Goal: Information Seeking & Learning: Compare options

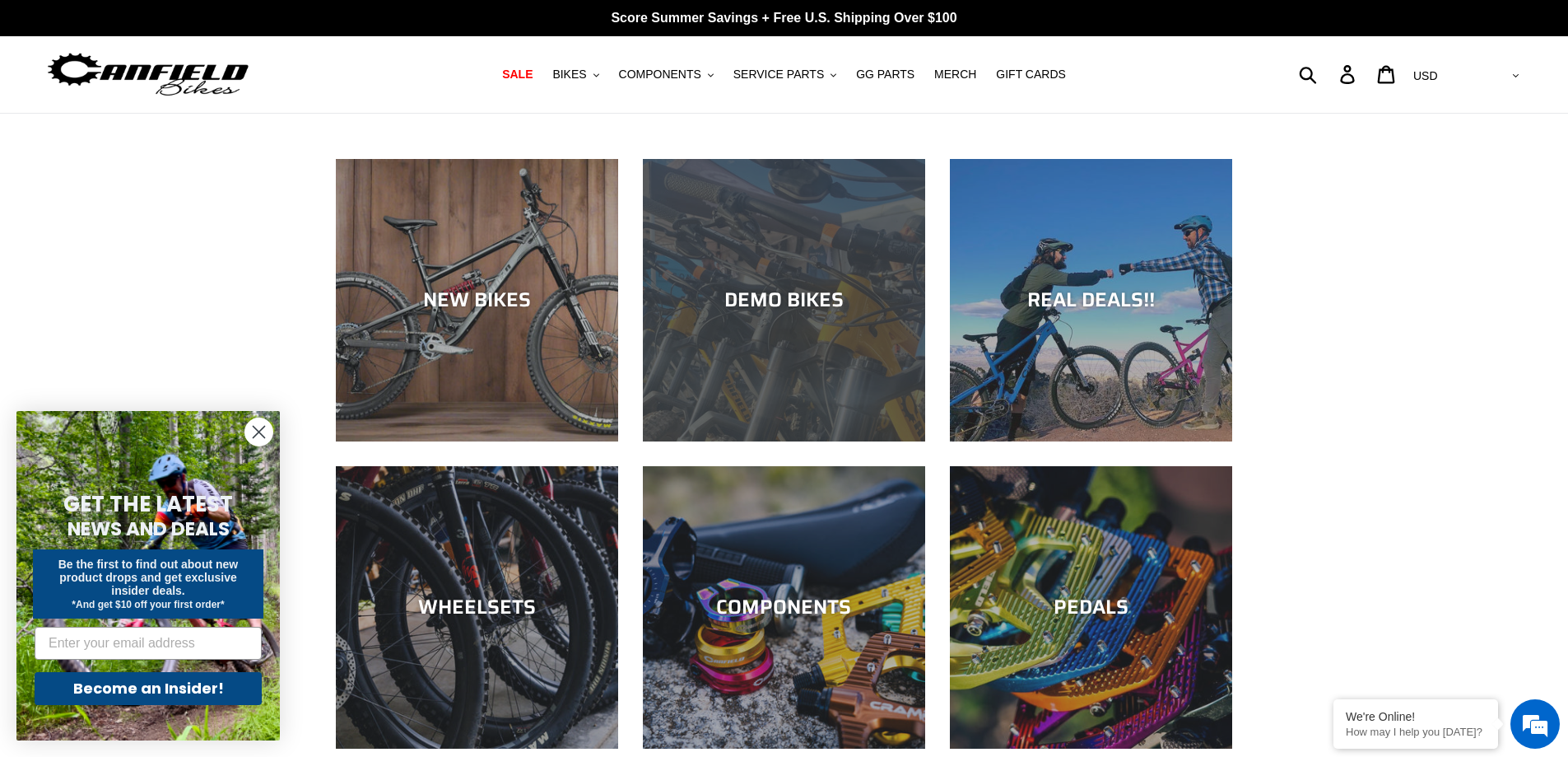
click at [763, 300] on div "DEMO BIKES" at bounding box center [784, 300] width 283 height 24
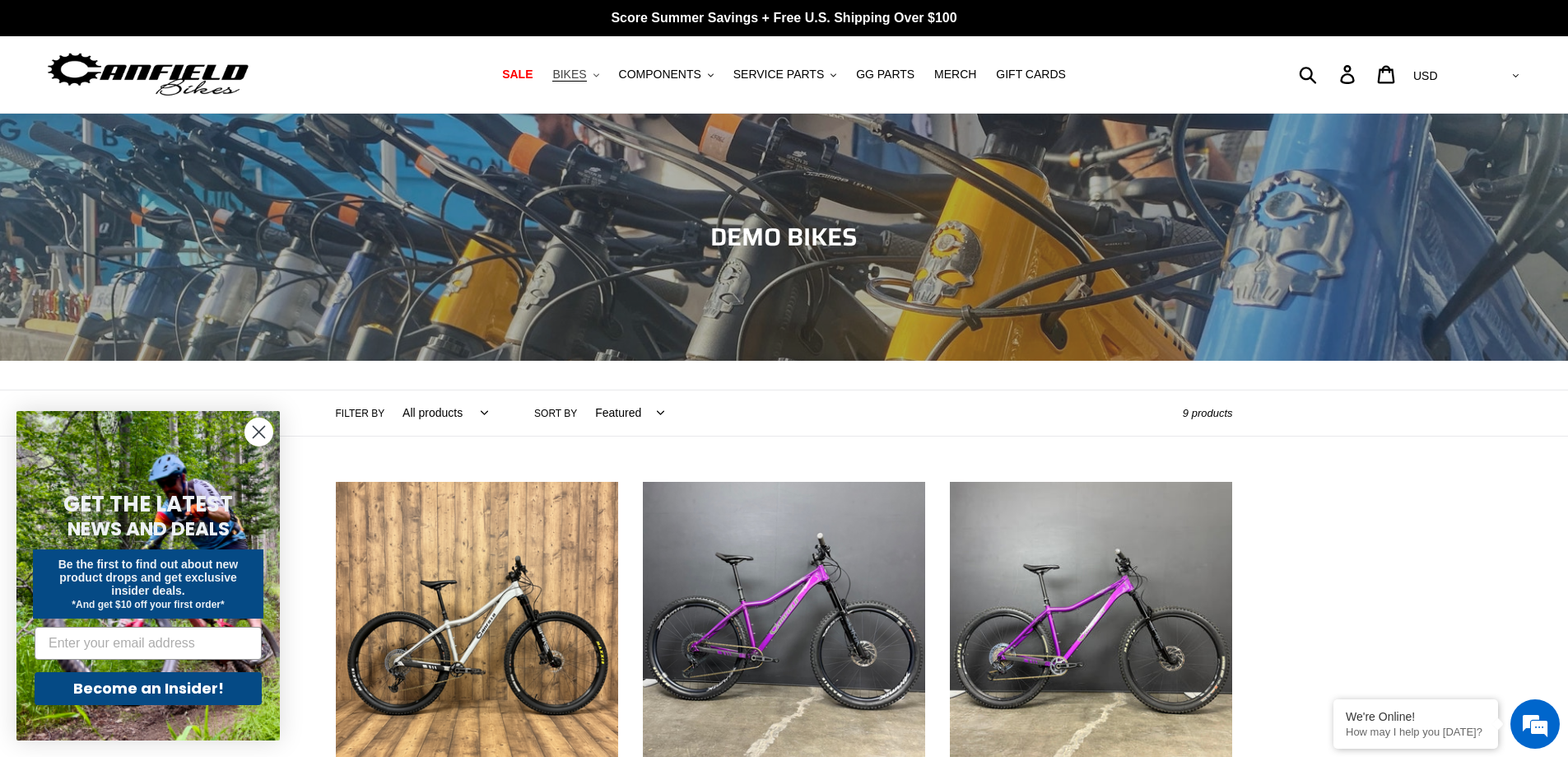
click at [607, 69] on button "BIKES .cls-1{fill:#231f20}" at bounding box center [575, 74] width 63 height 22
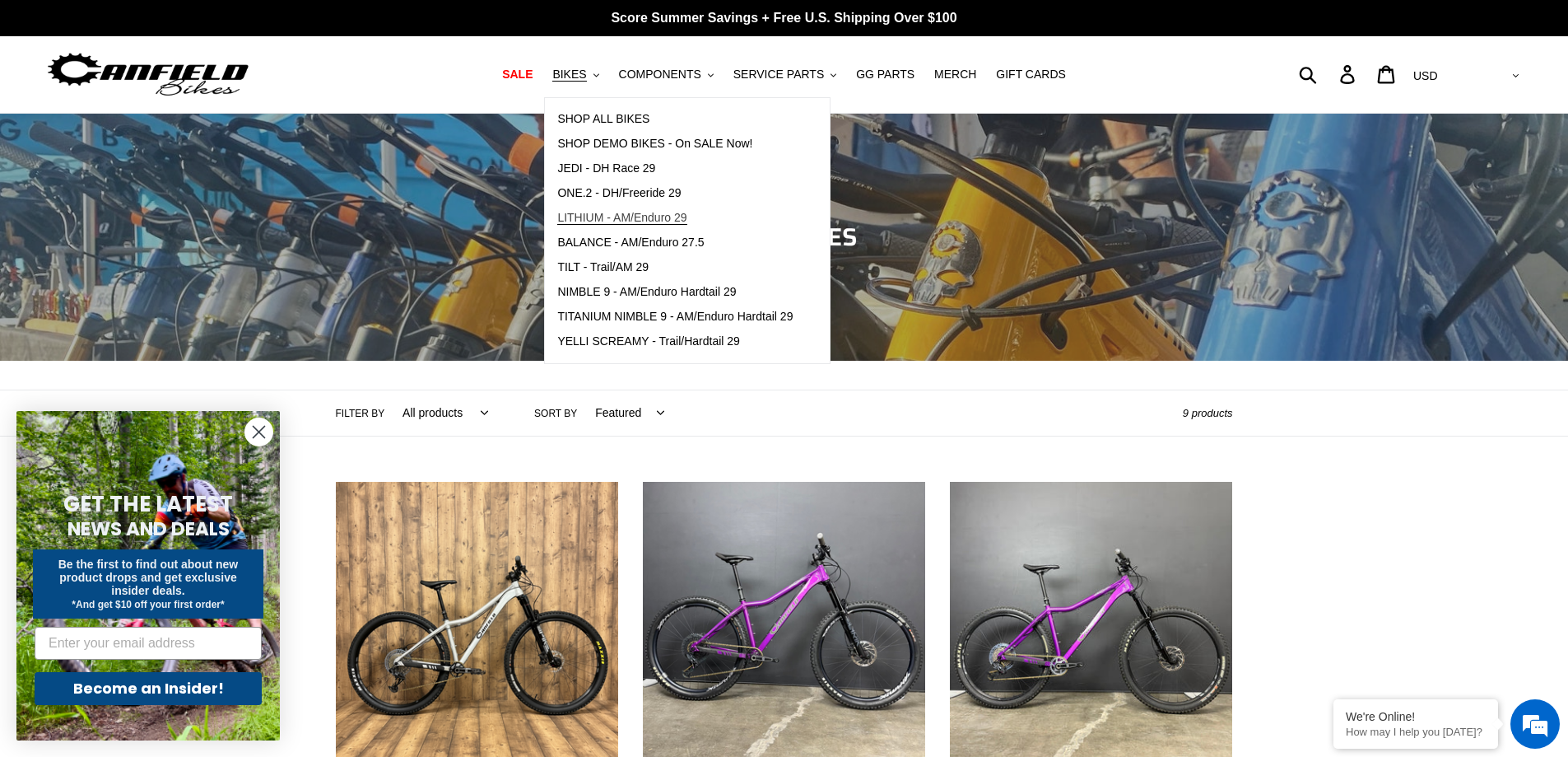
click at [636, 219] on span "LITHIUM - AM/Enduro 29" at bounding box center [622, 218] width 130 height 14
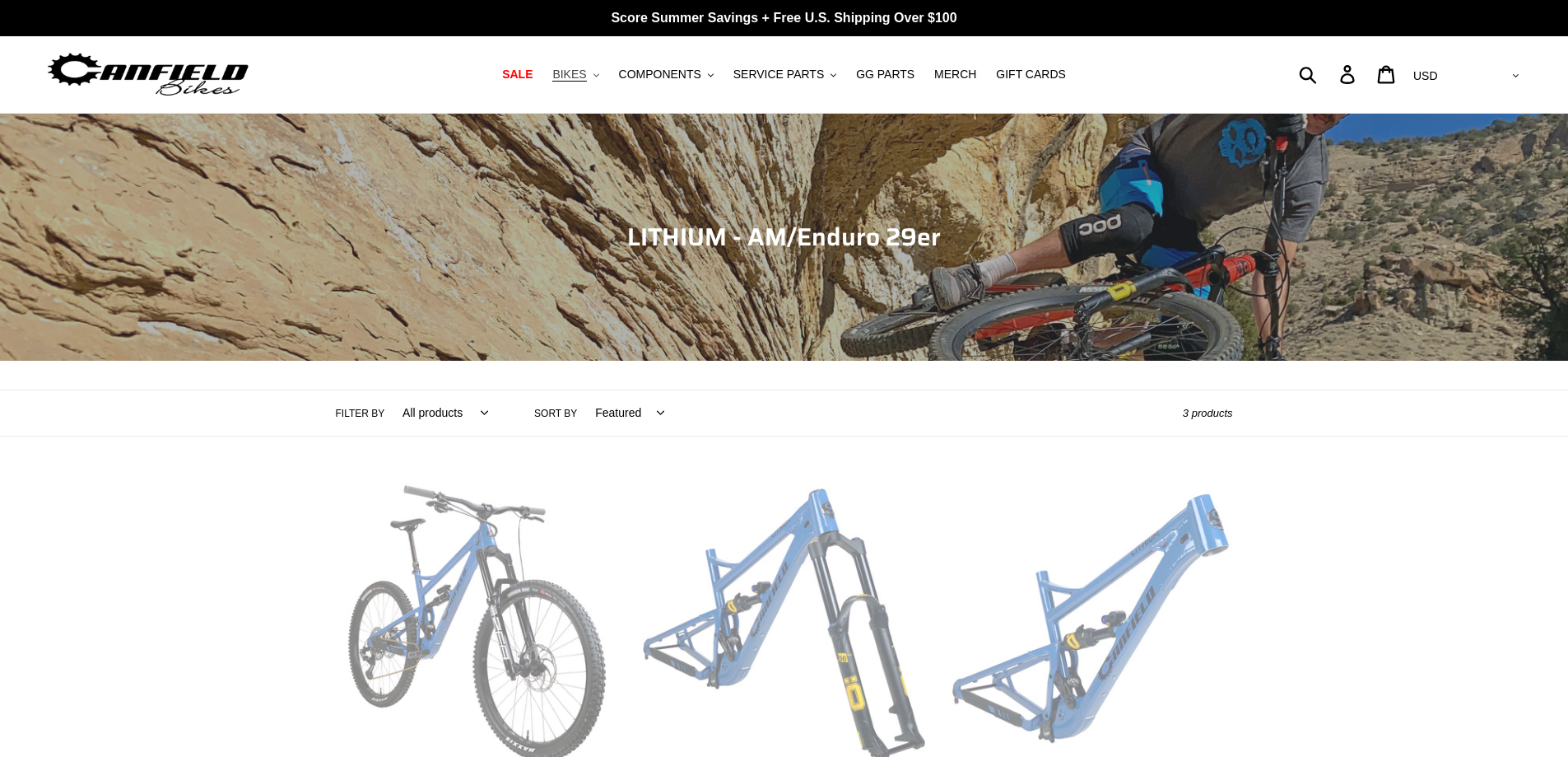
click at [587, 76] on span "BIKES" at bounding box center [569, 75] width 34 height 14
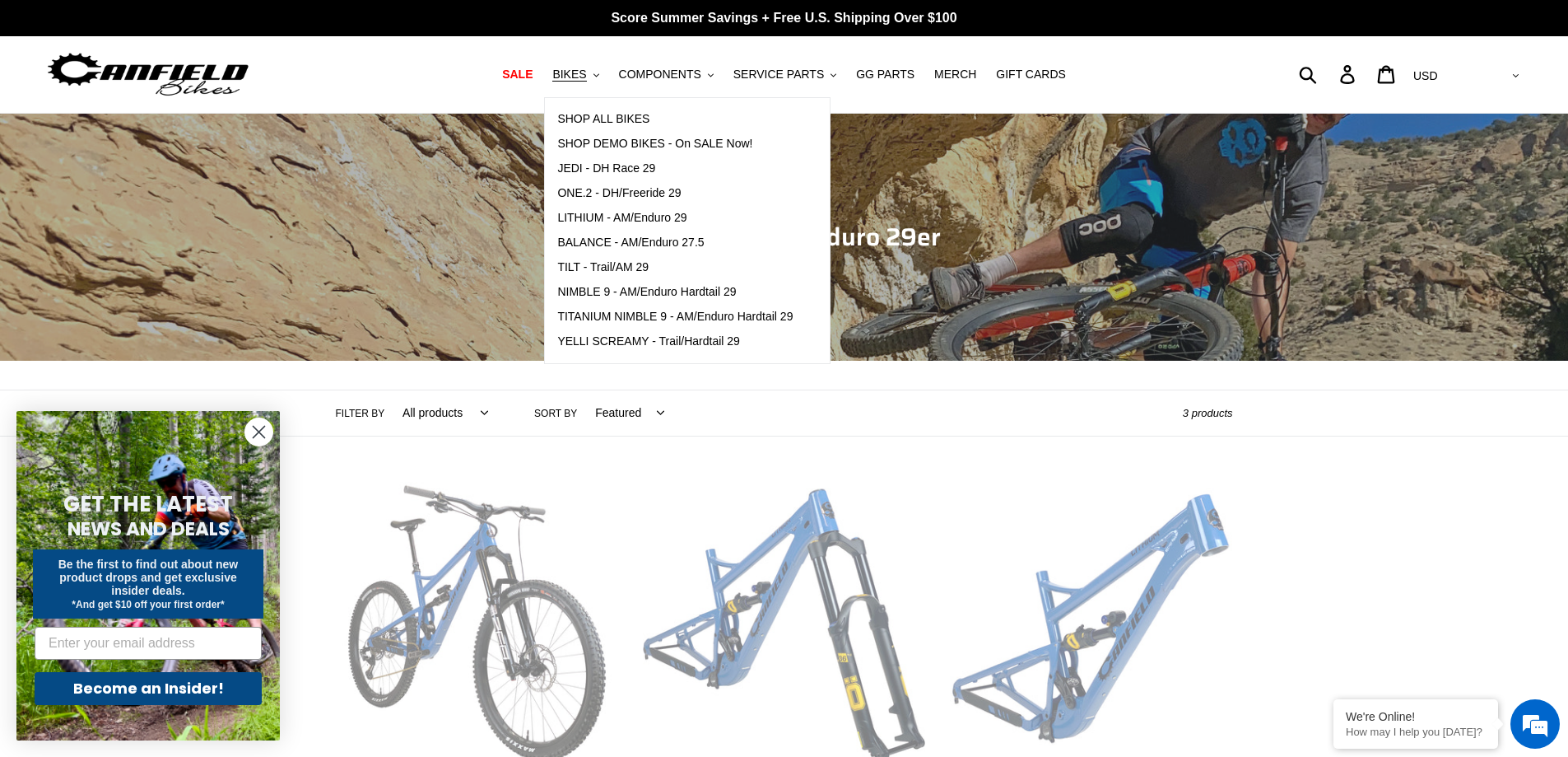
click at [1435, 409] on div "Filter by All products 29er BFCM23 BFCM24 CBF Enduro Full Suspension Lithium .c…" at bounding box center [784, 412] width 1568 height 46
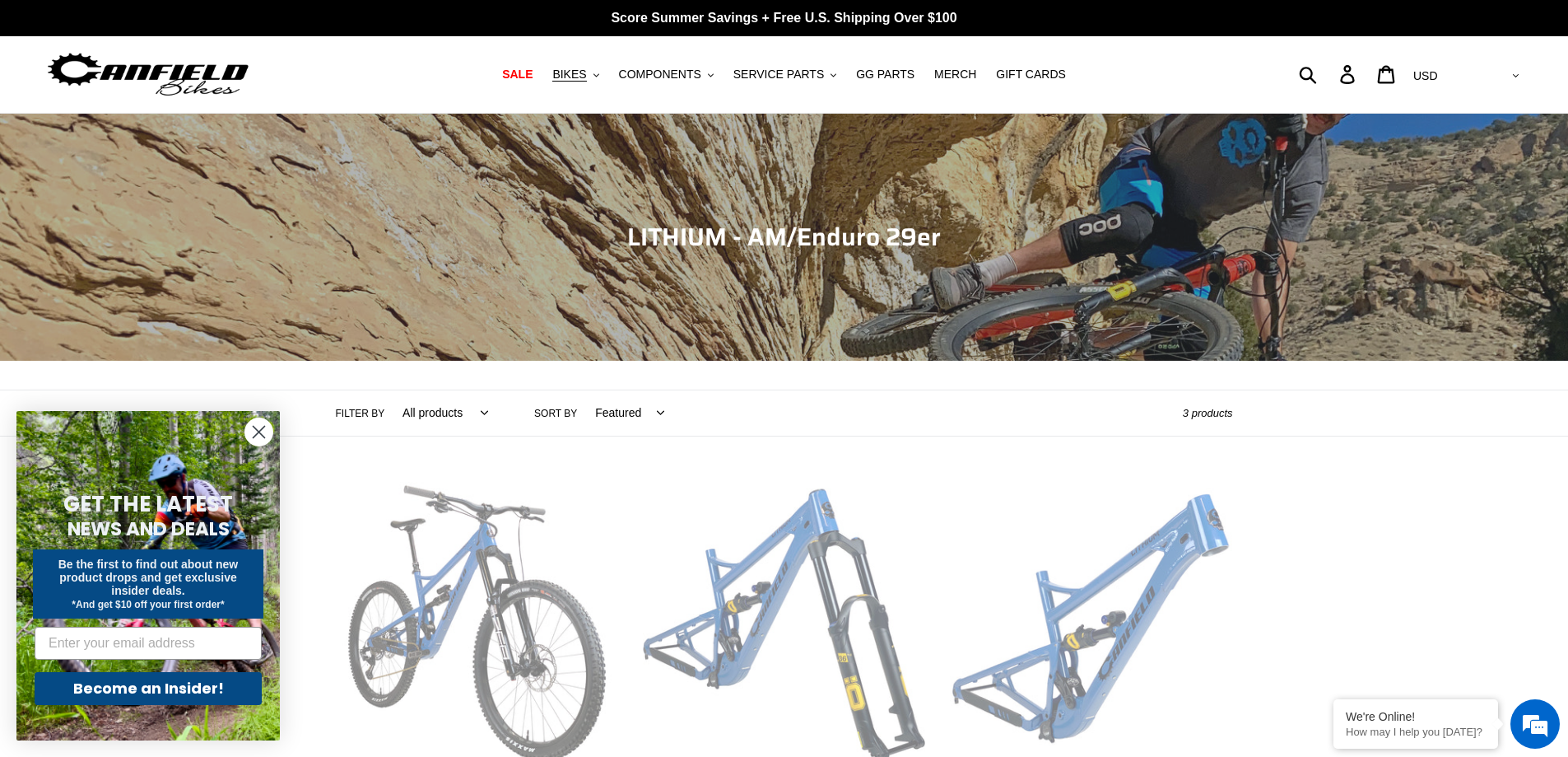
click at [1438, 499] on div "Collection: LITHIUM - AM/Enduro 29er Filter by All products 29er BFCM23 BFCM24 …" at bounding box center [784, 490] width 1568 height 753
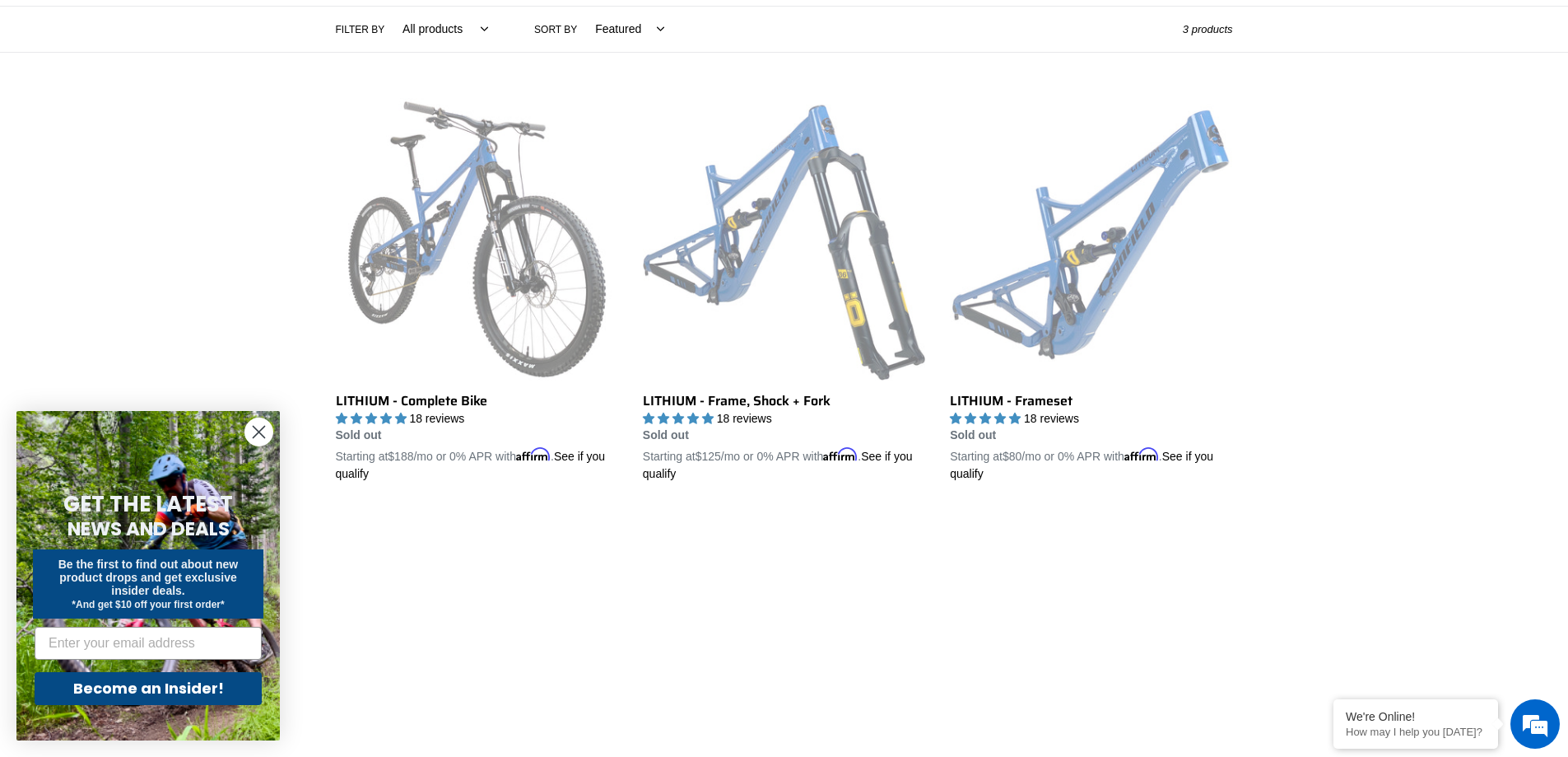
scroll to position [329, 0]
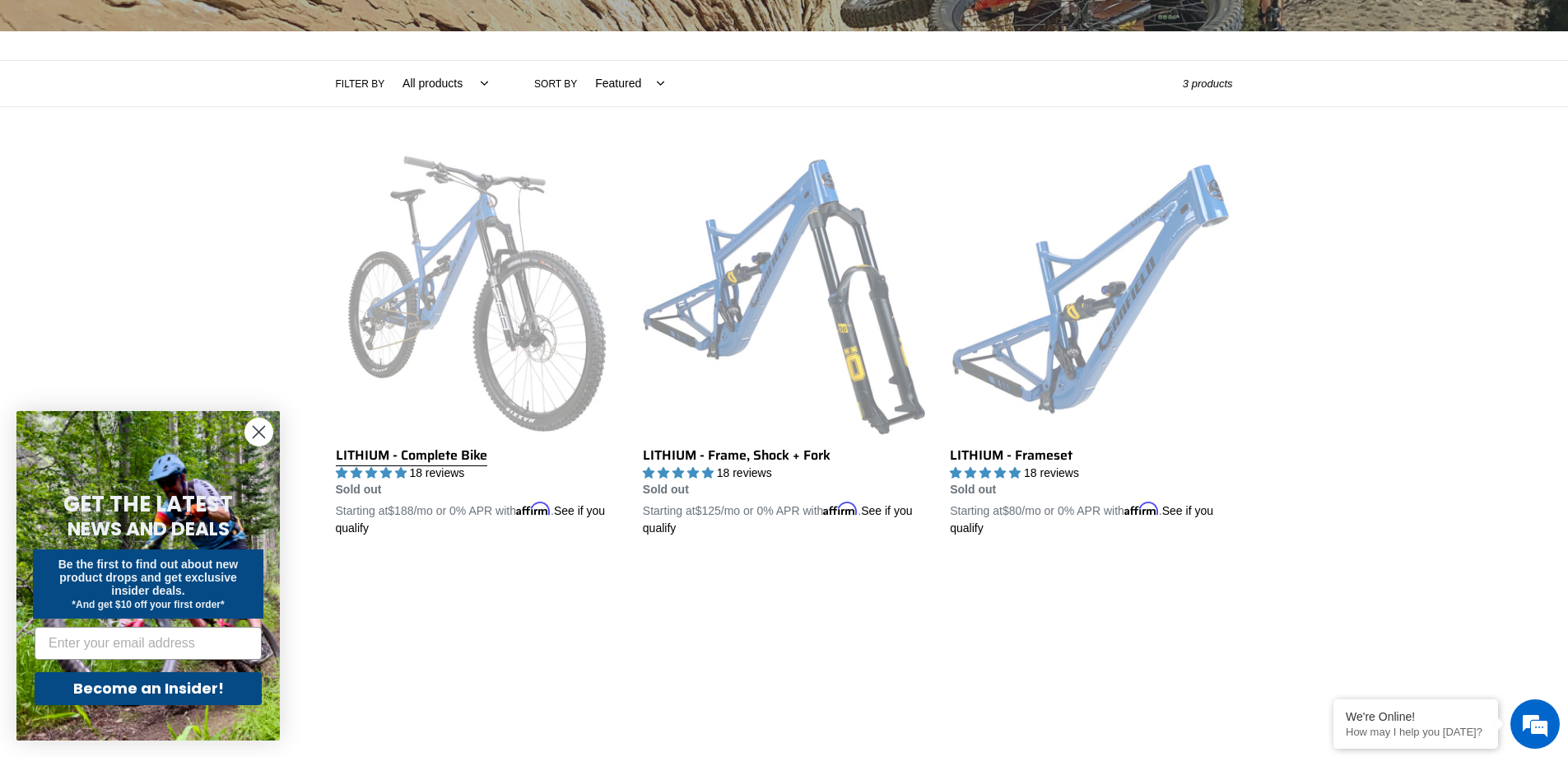
click at [425, 298] on link "LITHIUM - Complete Bike" at bounding box center [477, 345] width 283 height 385
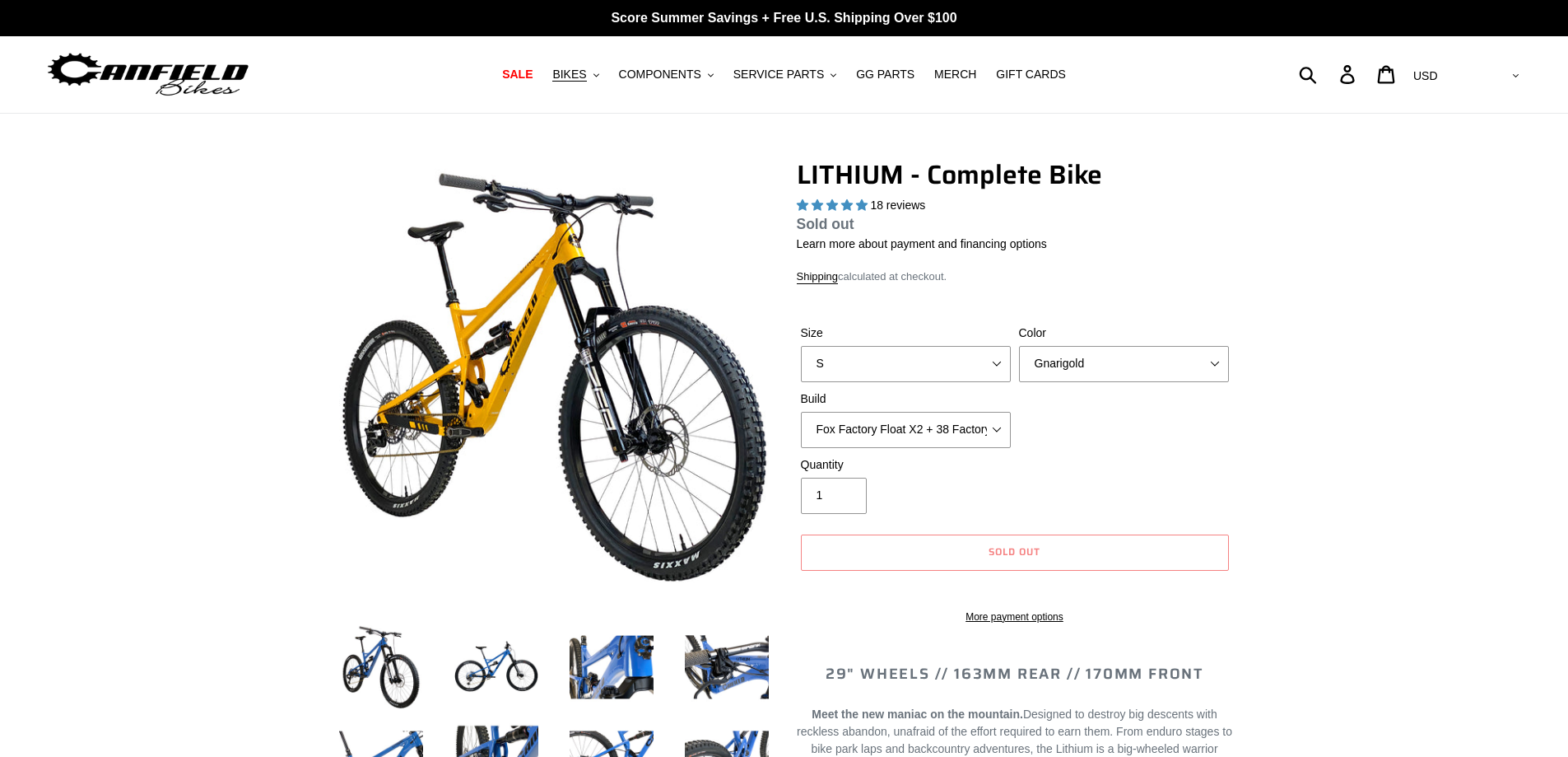
select select "highest-rating"
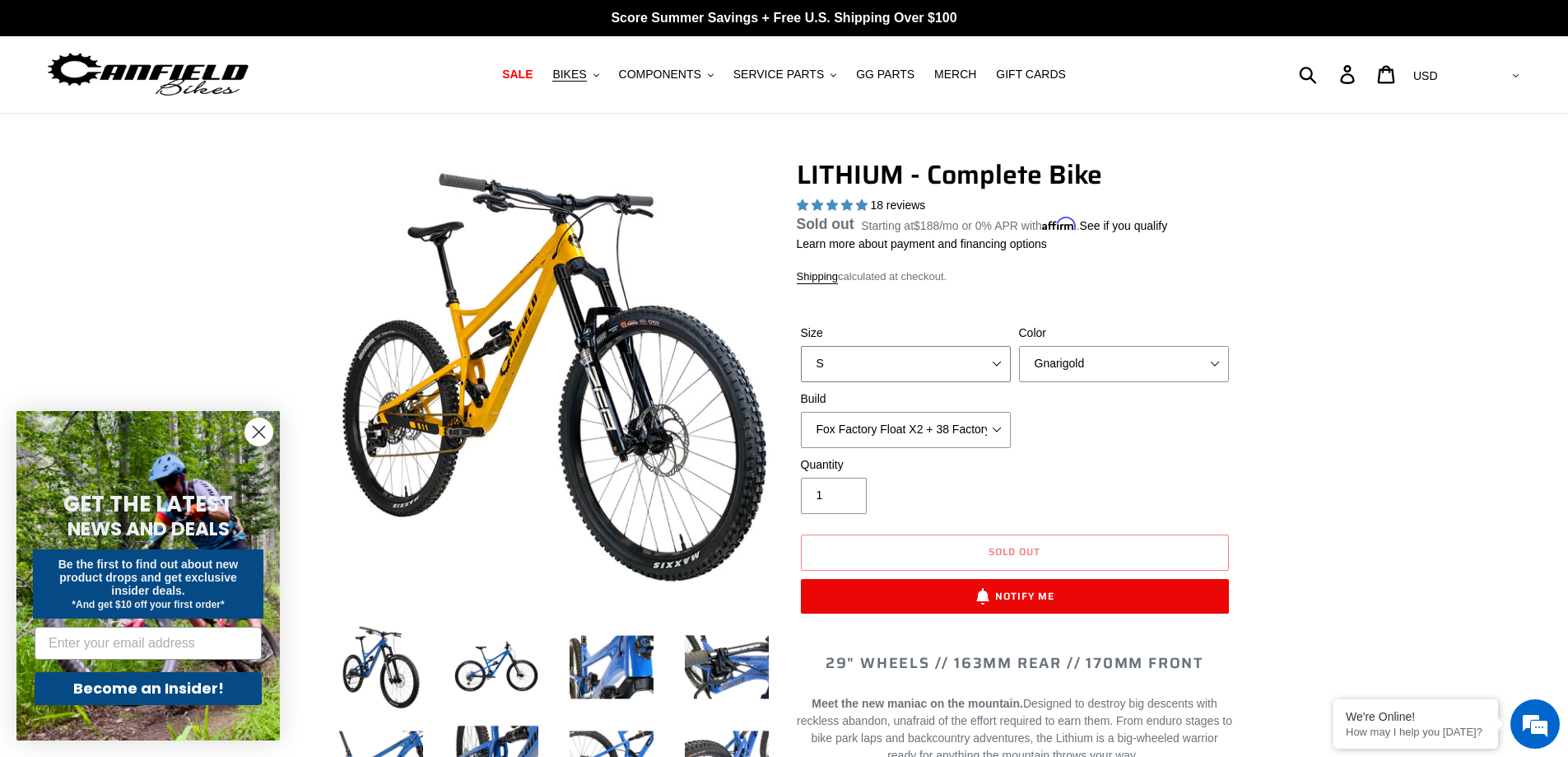
click at [969, 347] on select "S M L XL" at bounding box center [906, 363] width 210 height 36
select select "L"
click at [801, 365] on select "S M L XL" at bounding box center [906, 363] width 210 height 36
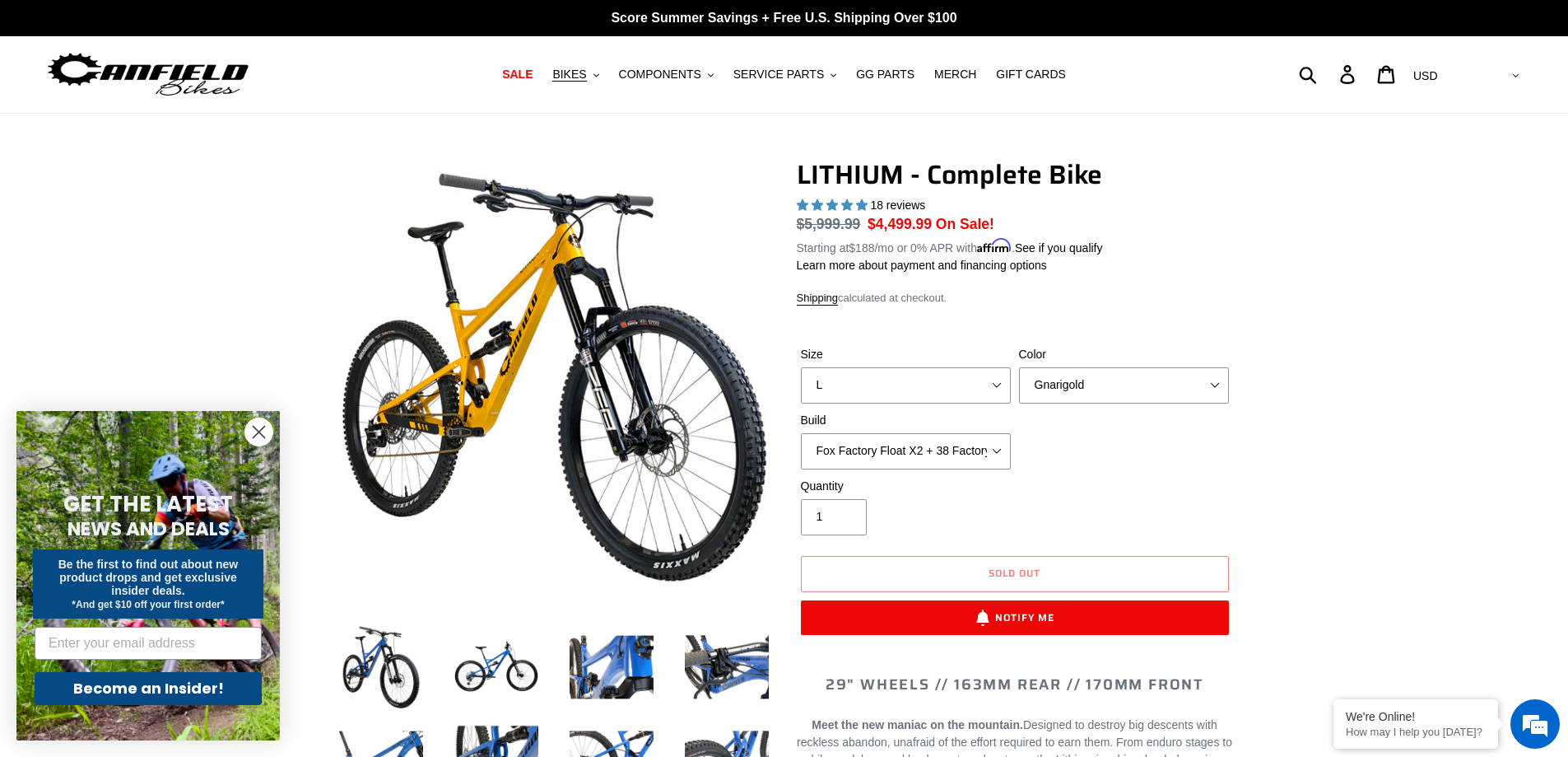
click at [1112, 353] on label "Color" at bounding box center [1124, 354] width 210 height 17
click at [1112, 367] on select "Gnarigold Blue Velvet Stealth Black" at bounding box center [1124, 384] width 210 height 36
click at [1124, 385] on select "Gnarigold Blue Velvet Stealth Black" at bounding box center [1124, 384] width 210 height 36
select select "Stealth Black"
click at [1019, 367] on select "Gnarigold Blue Velvet Stealth Black" at bounding box center [1124, 384] width 210 height 36
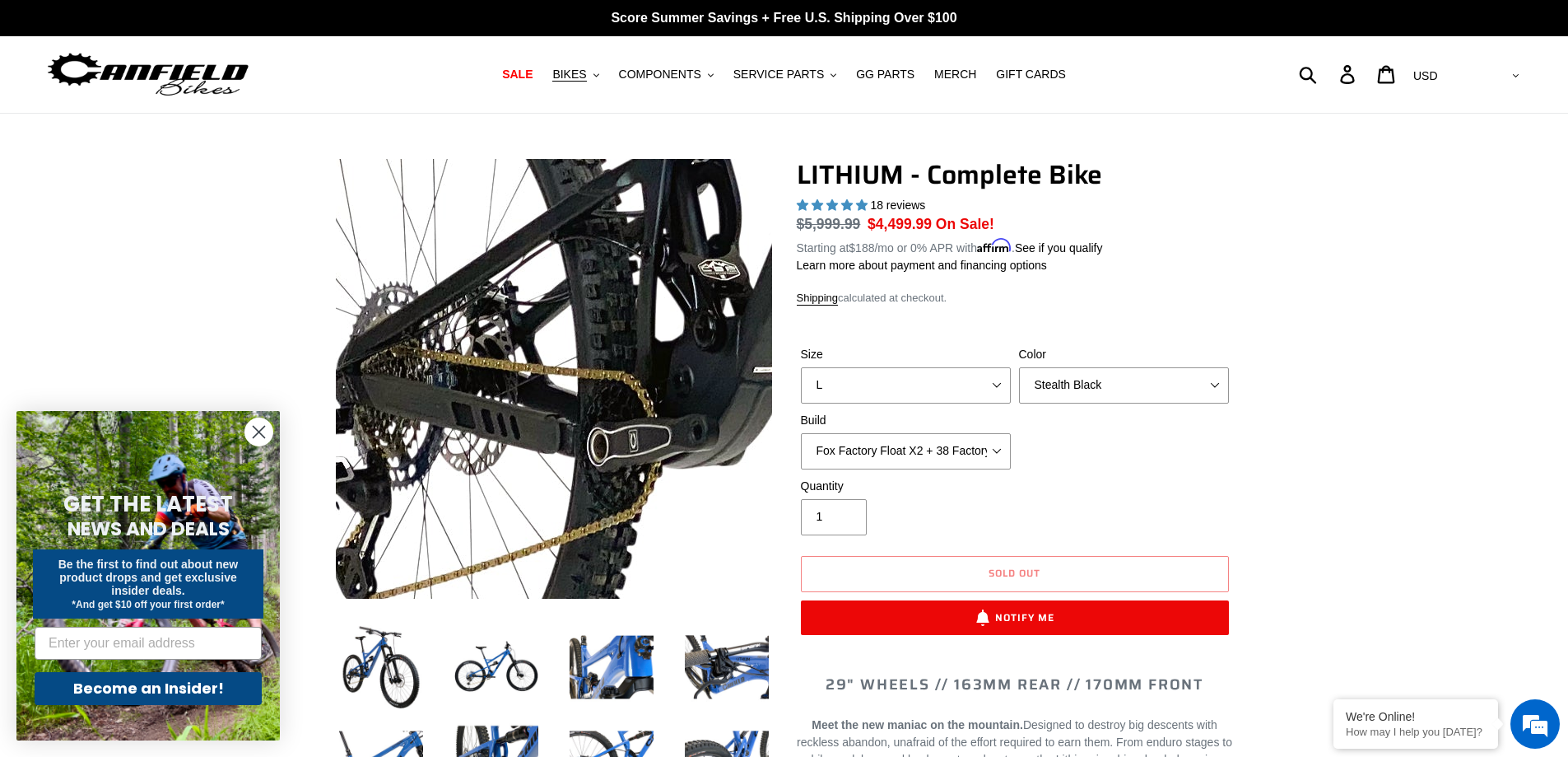
click at [403, 430] on img at bounding box center [986, 232] width 1686 height 1686
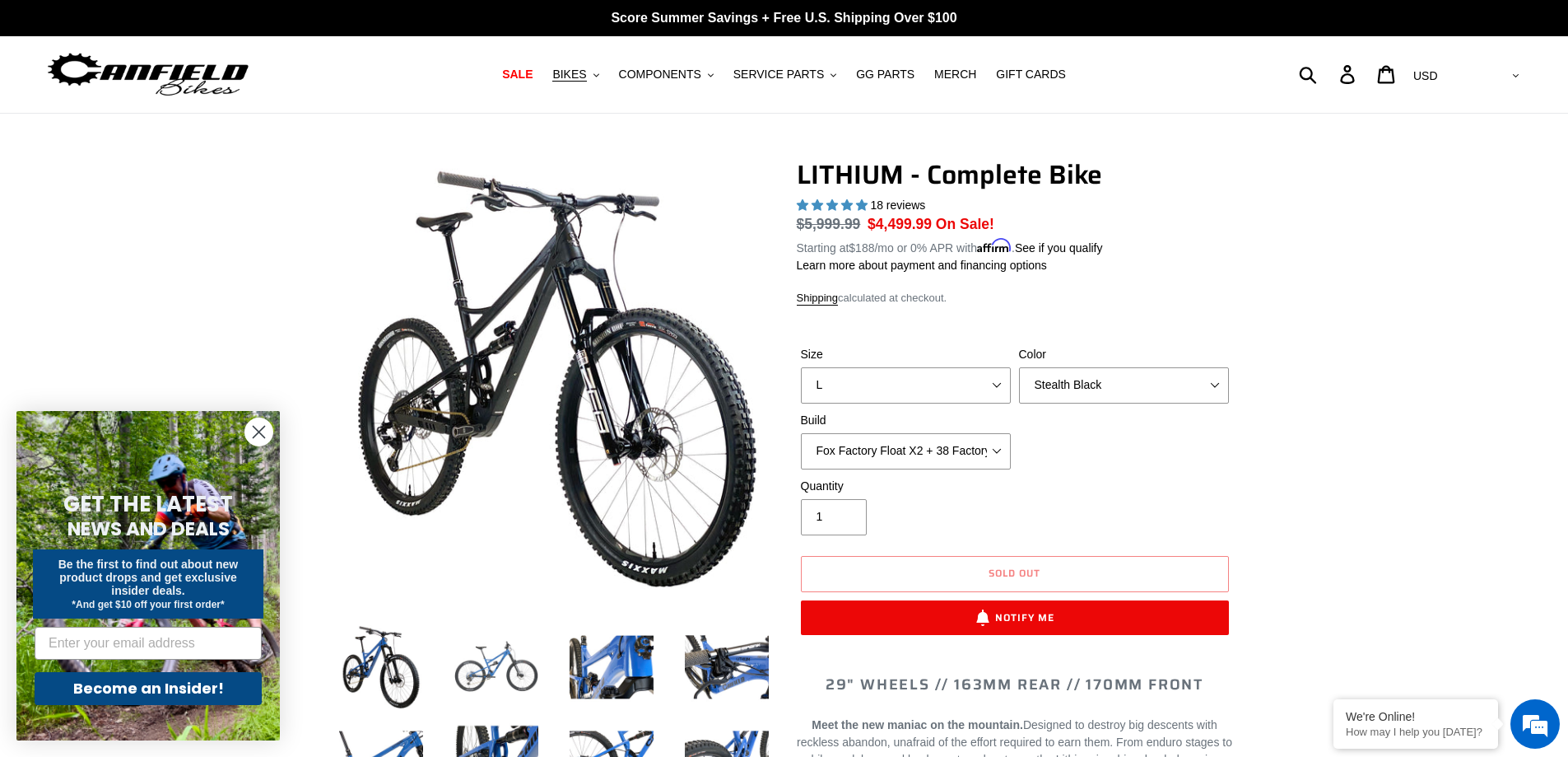
click at [478, 671] on img at bounding box center [497, 667] width 91 height 91
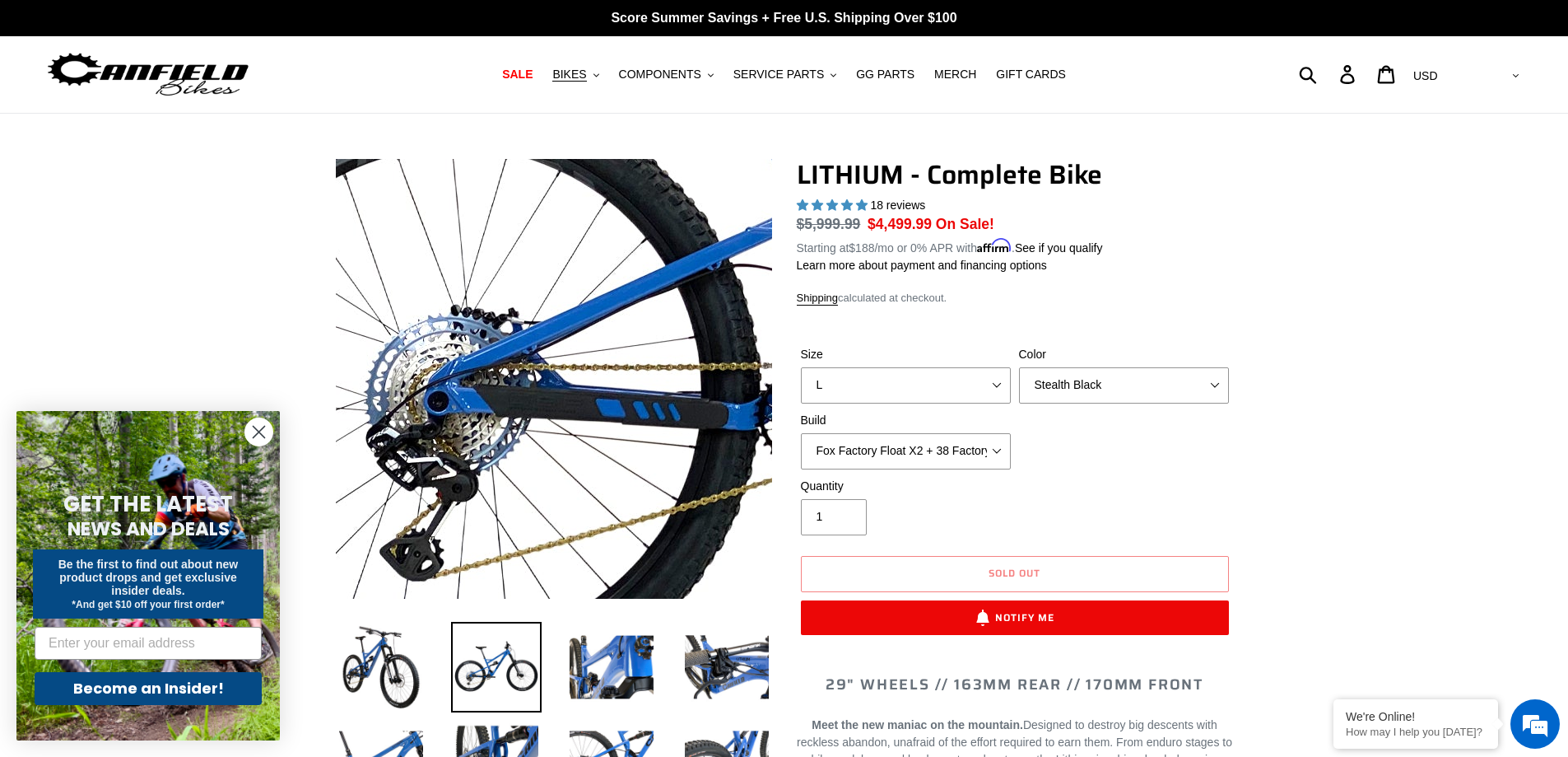
click at [407, 433] on img at bounding box center [973, 224] width 1686 height 1686
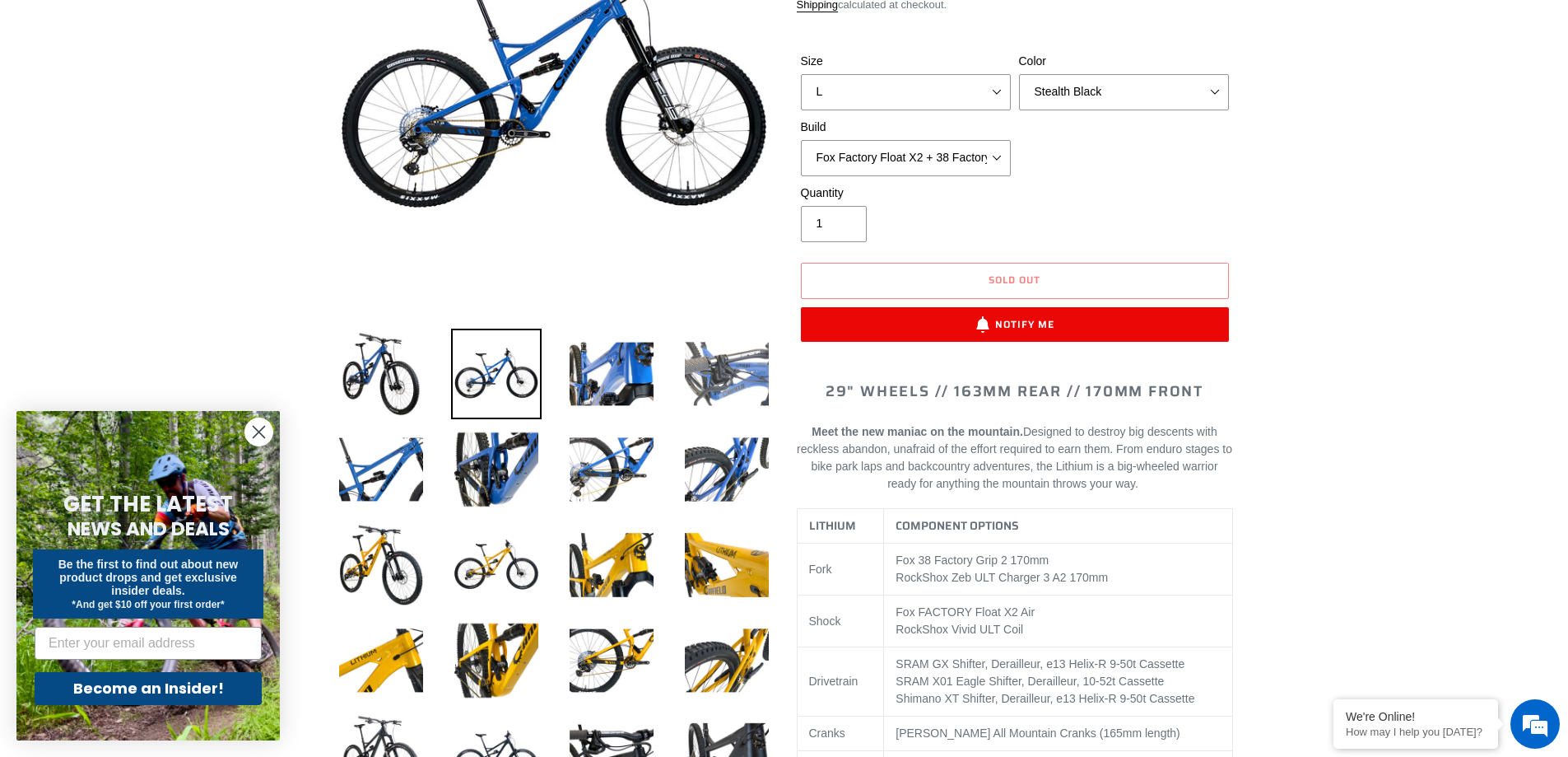
scroll to position [329, 0]
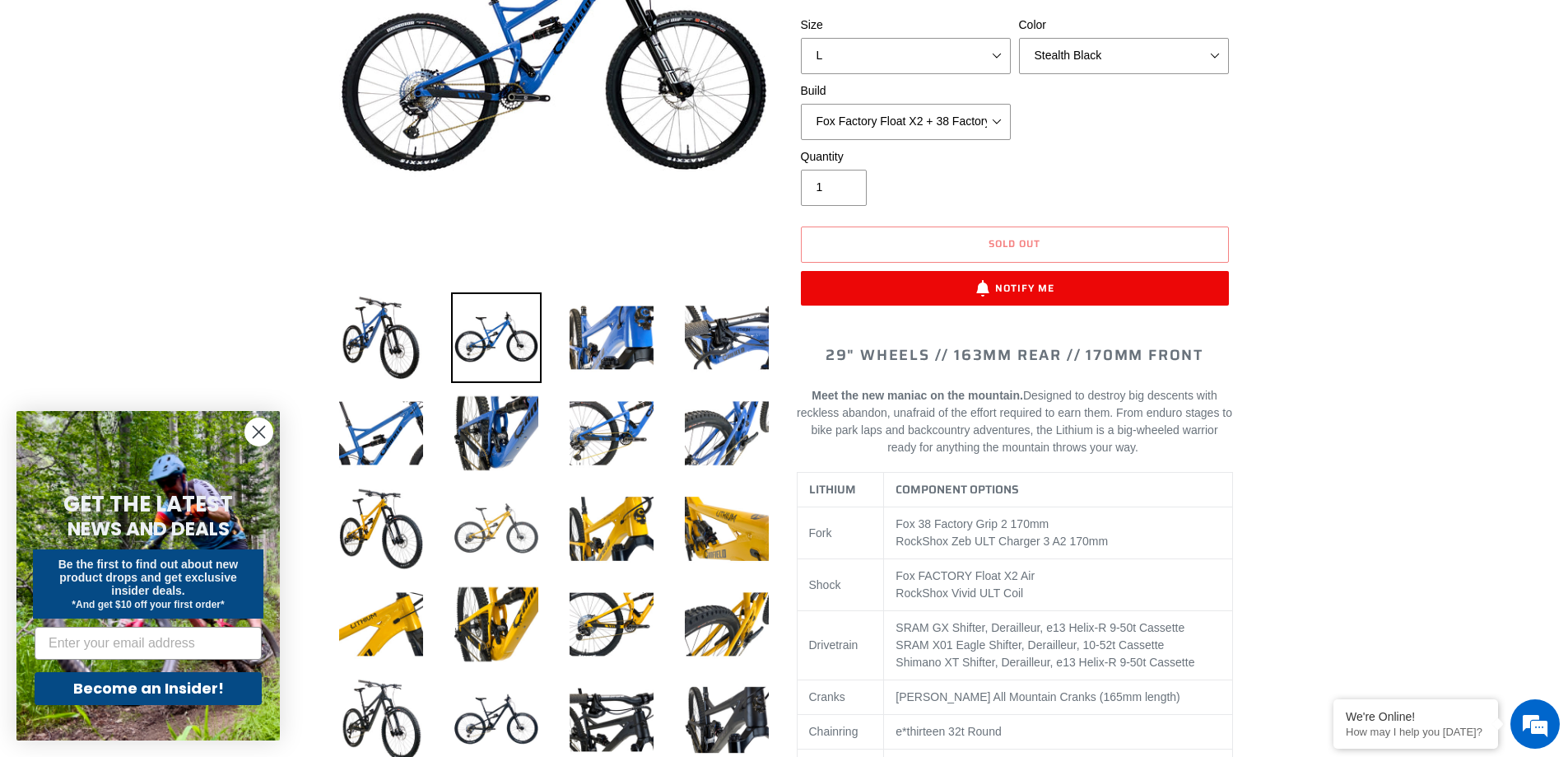
click at [490, 536] on img at bounding box center [497, 529] width 91 height 91
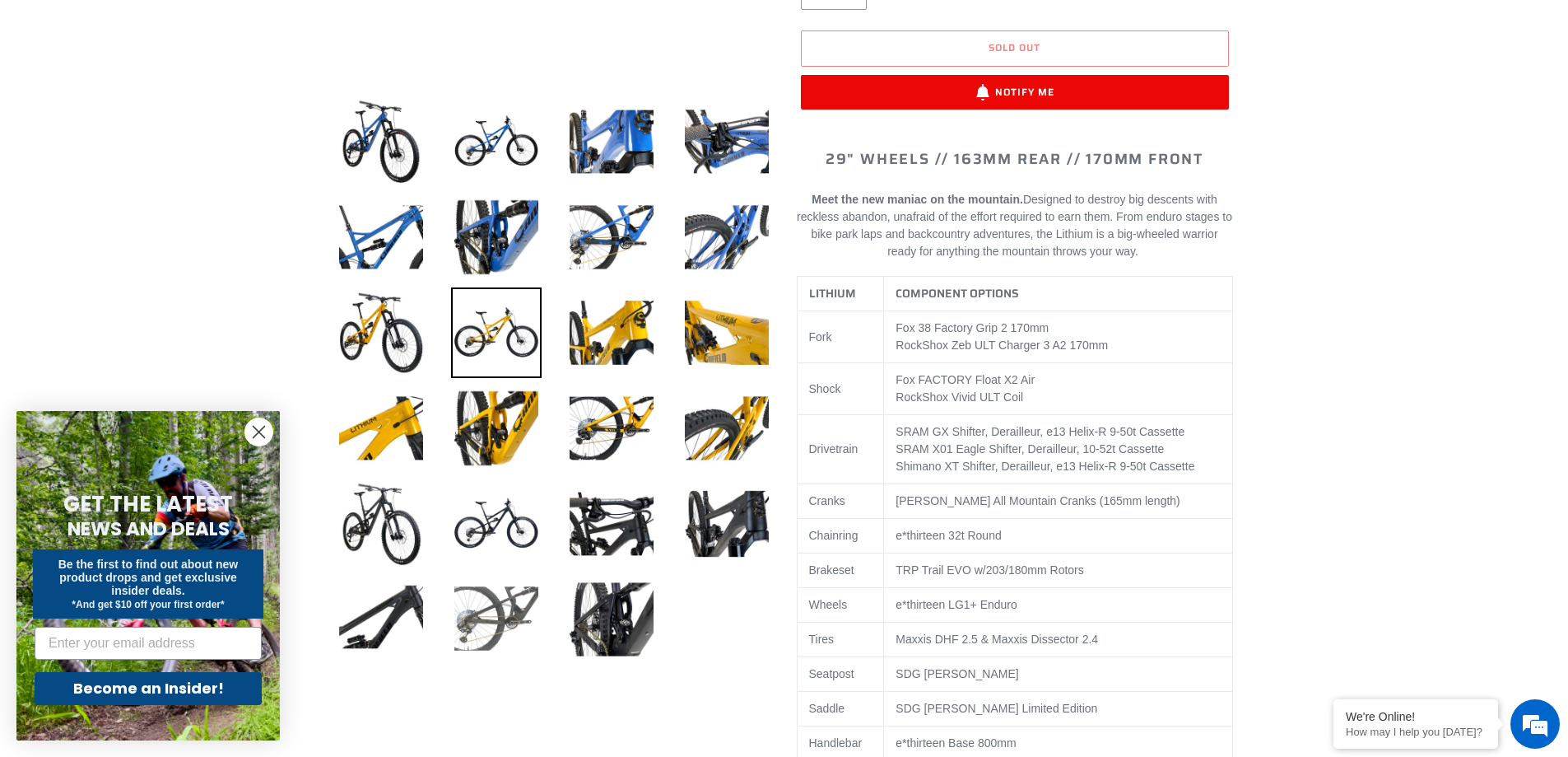
scroll to position [576, 0]
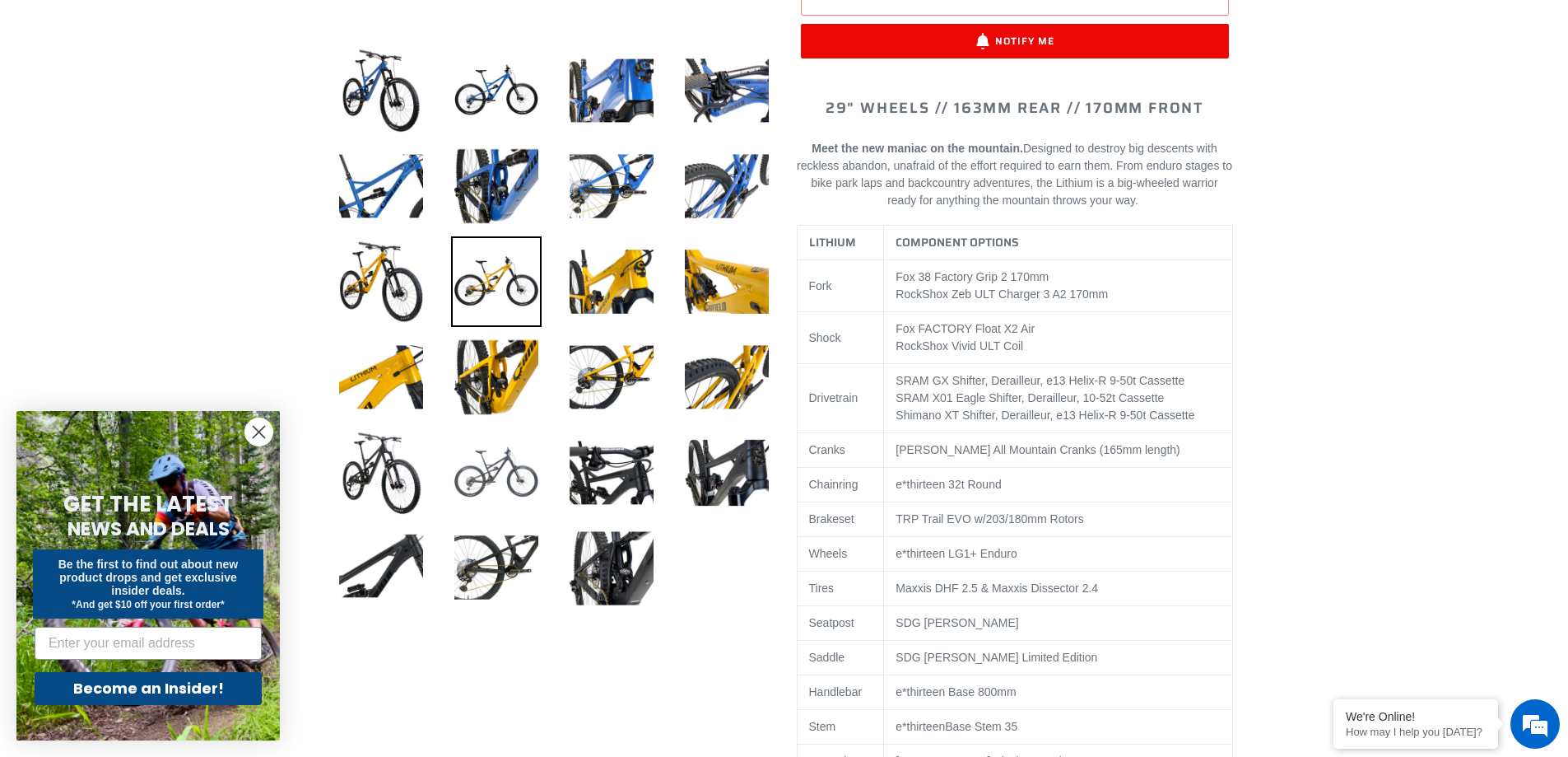
click at [460, 462] on img at bounding box center [497, 472] width 91 height 91
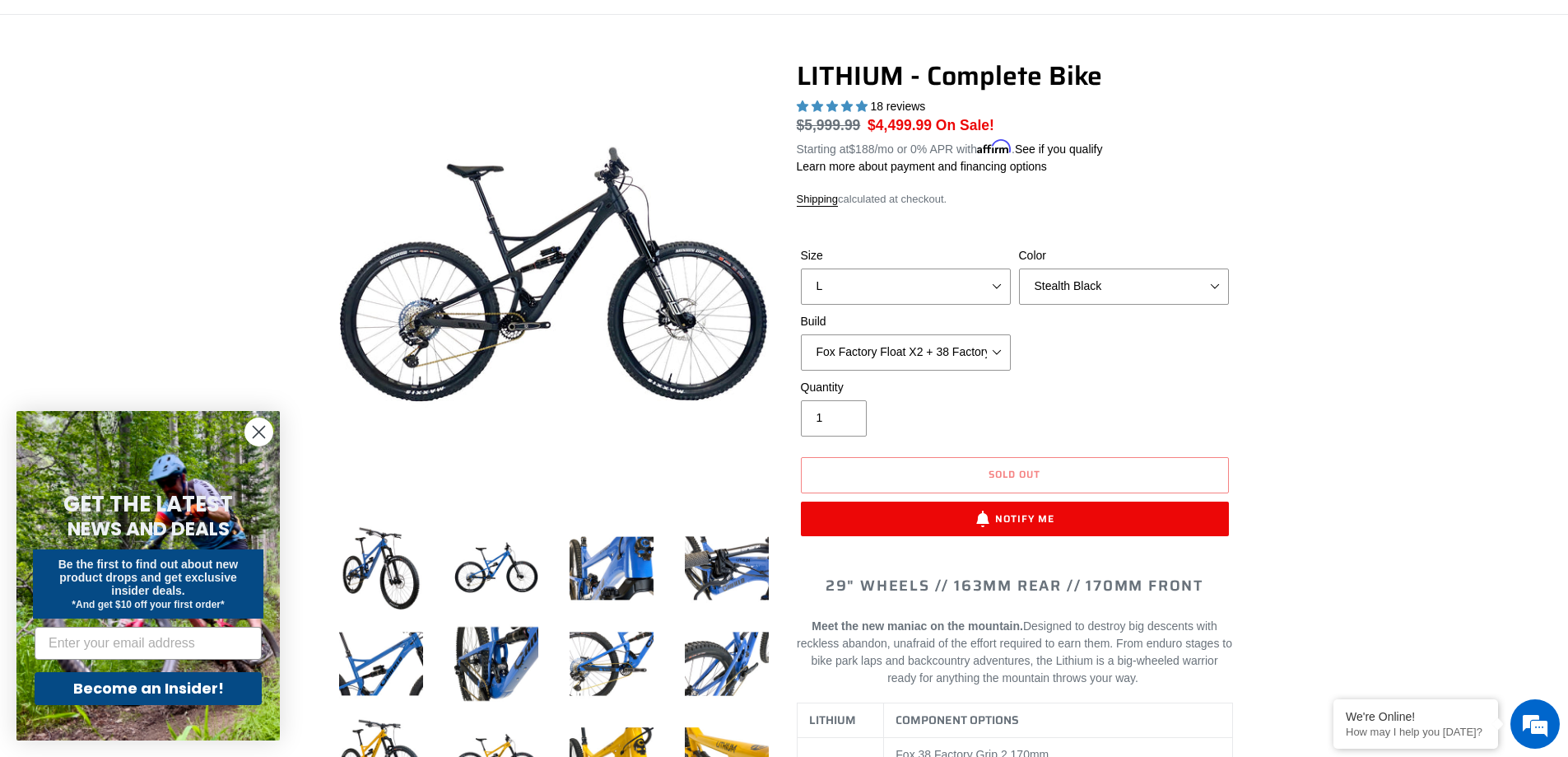
scroll to position [82, 0]
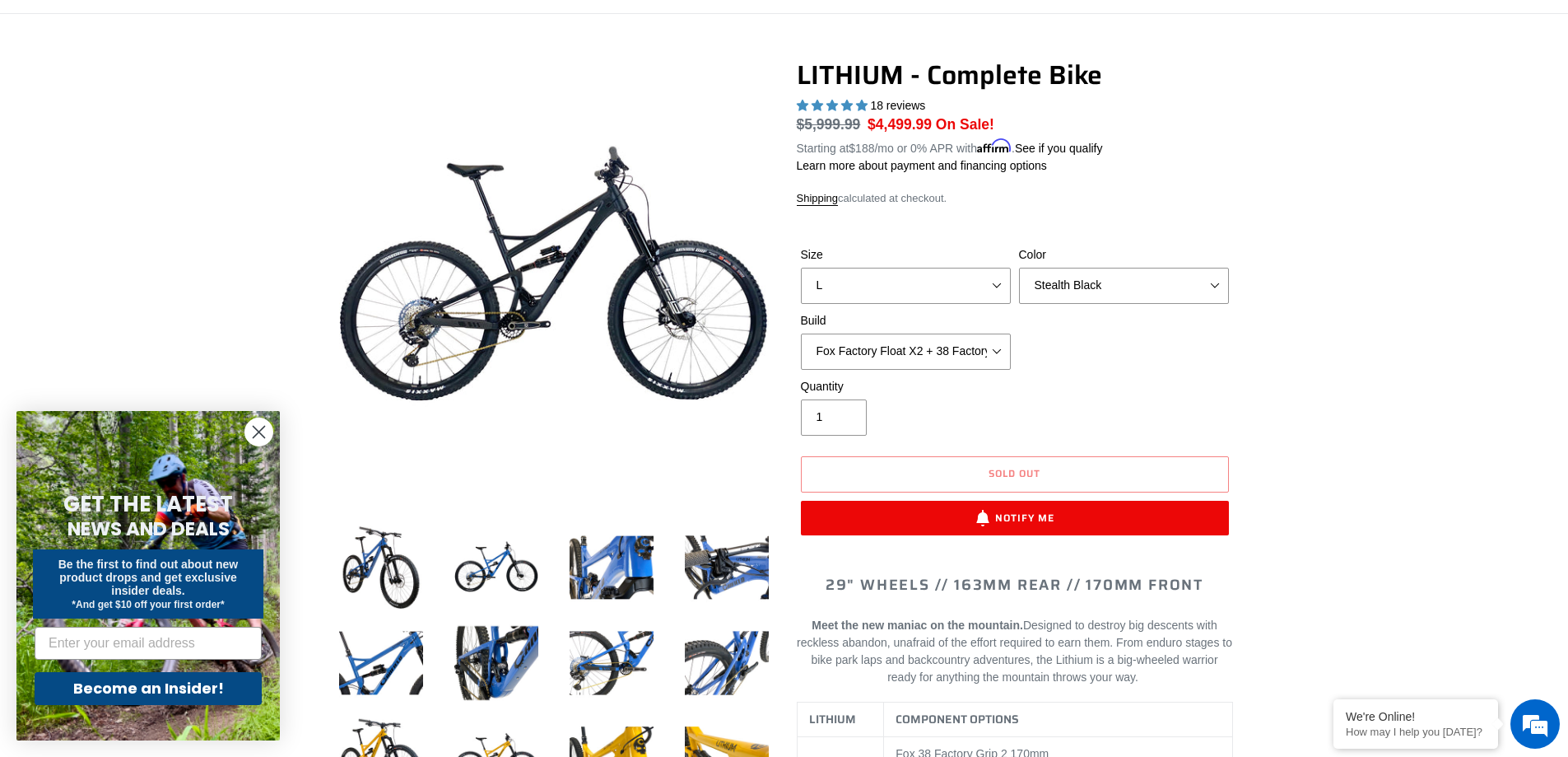
scroll to position [0, 0]
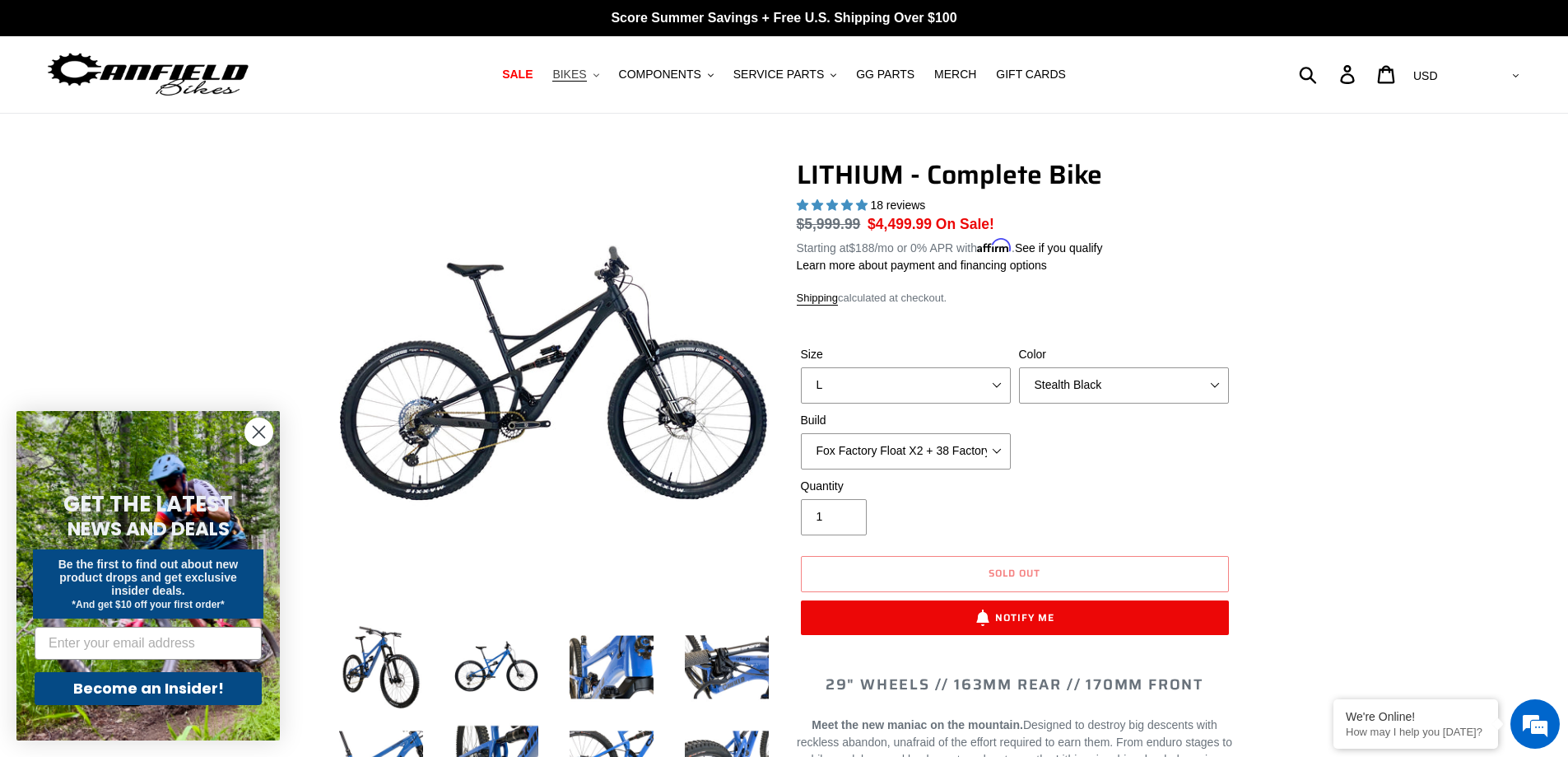
click at [587, 75] on span "BIKES" at bounding box center [569, 75] width 34 height 14
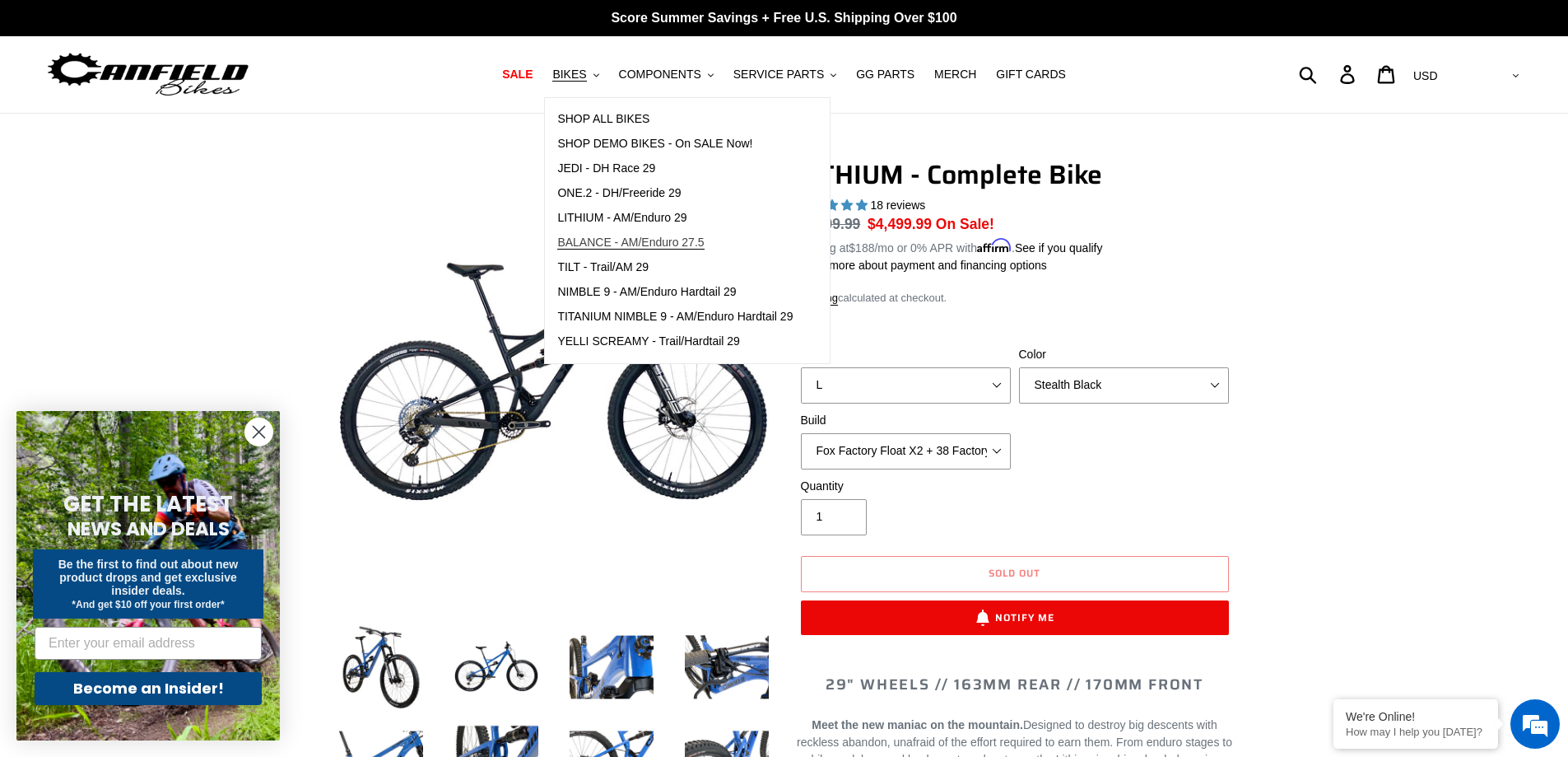
click at [700, 243] on span "BALANCE - AM/Enduro 27.5" at bounding box center [630, 242] width 146 height 14
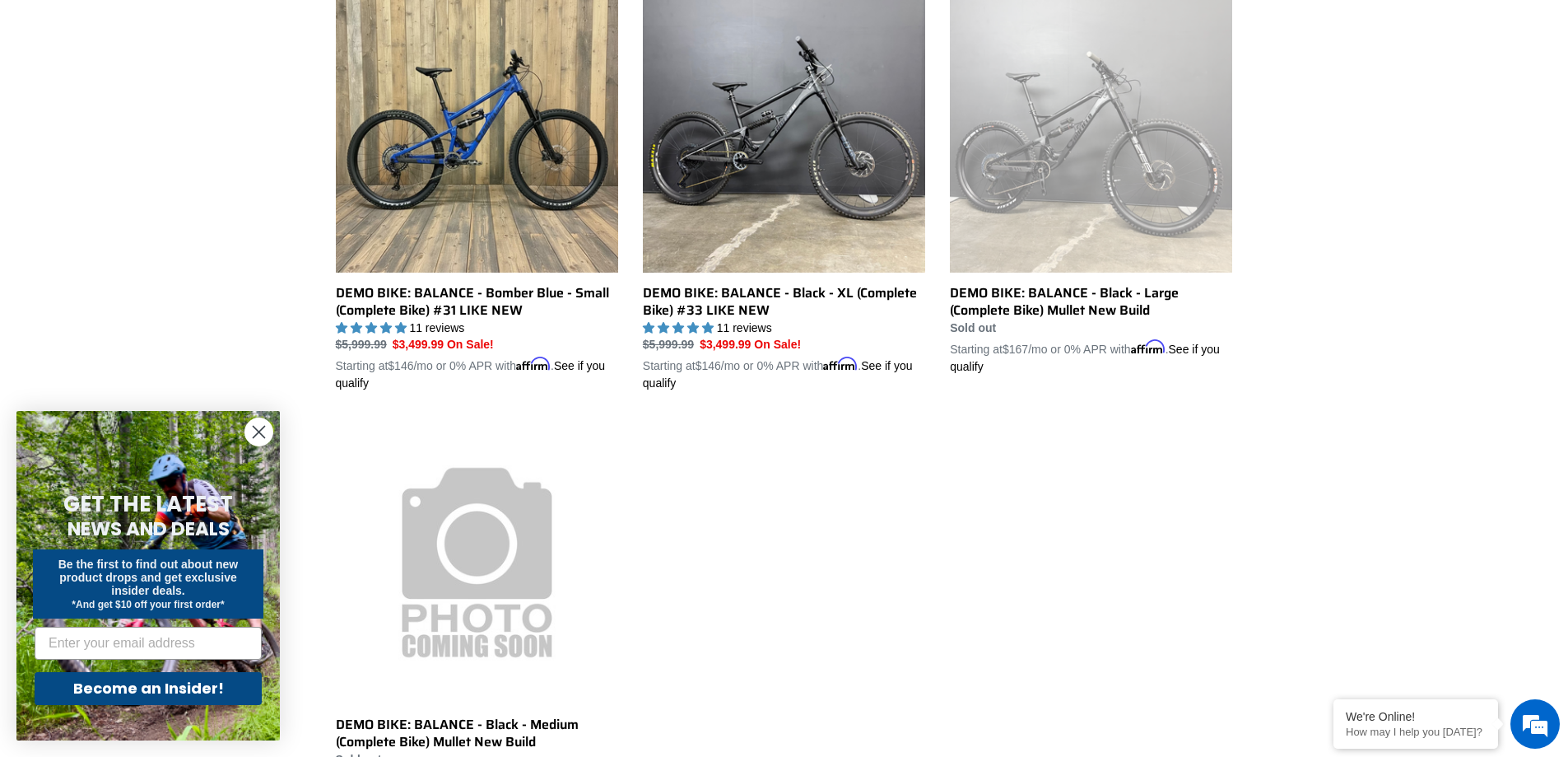
scroll to position [329, 0]
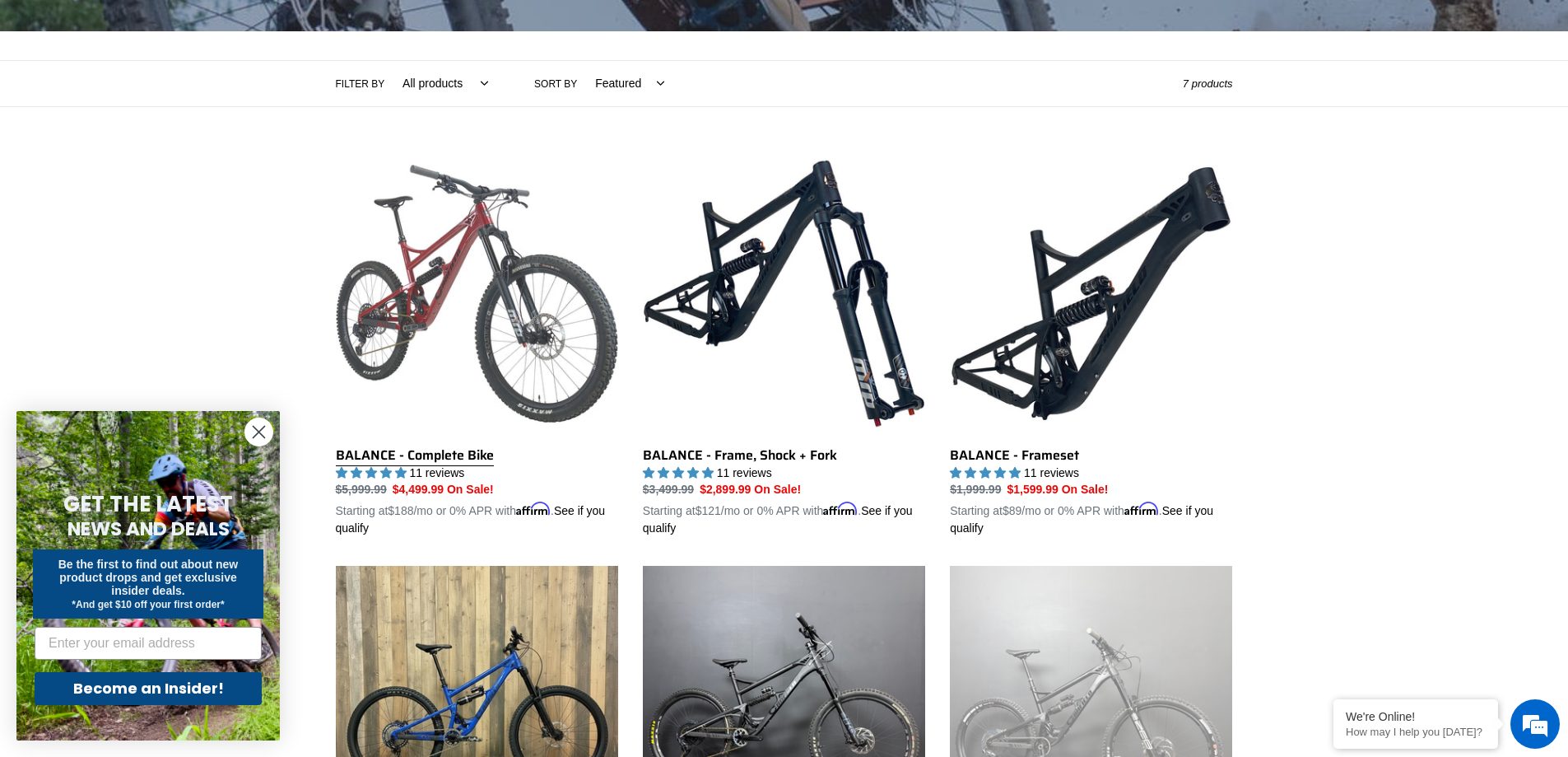
click at [422, 310] on link "BALANCE - Complete Bike" at bounding box center [477, 345] width 283 height 385
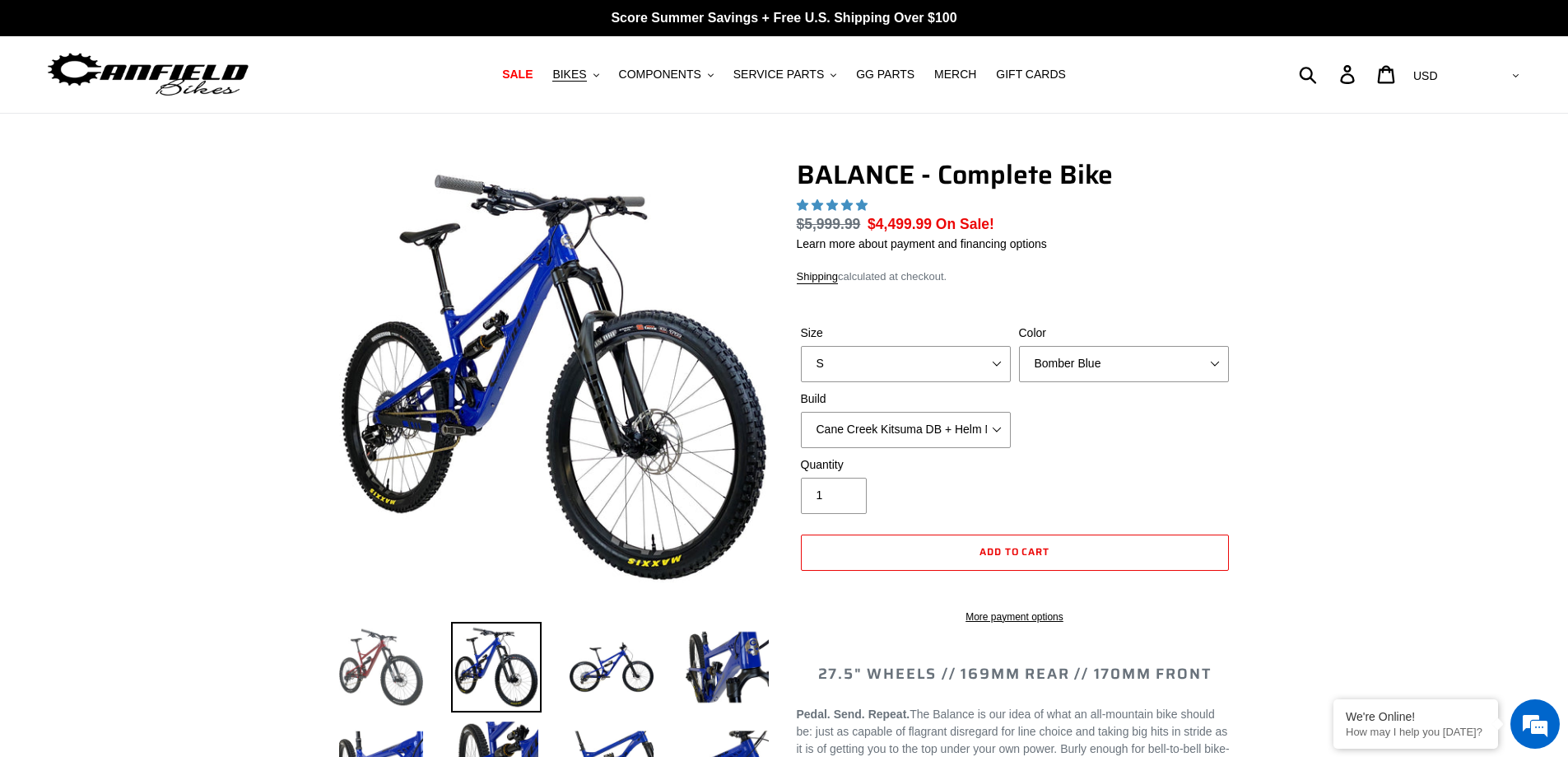
click at [388, 683] on img at bounding box center [381, 667] width 91 height 91
select select "highest-rating"
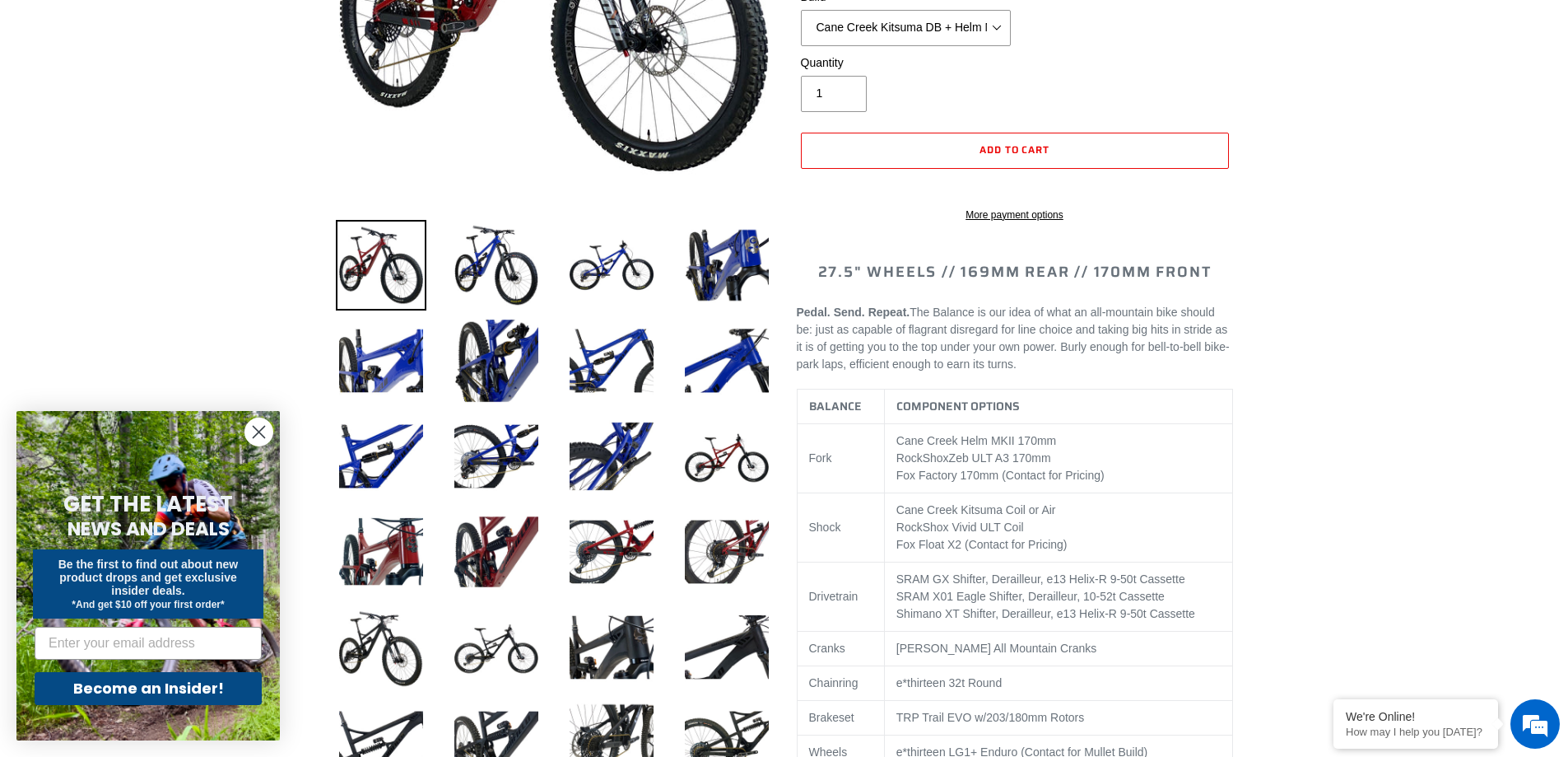
scroll to position [411, 0]
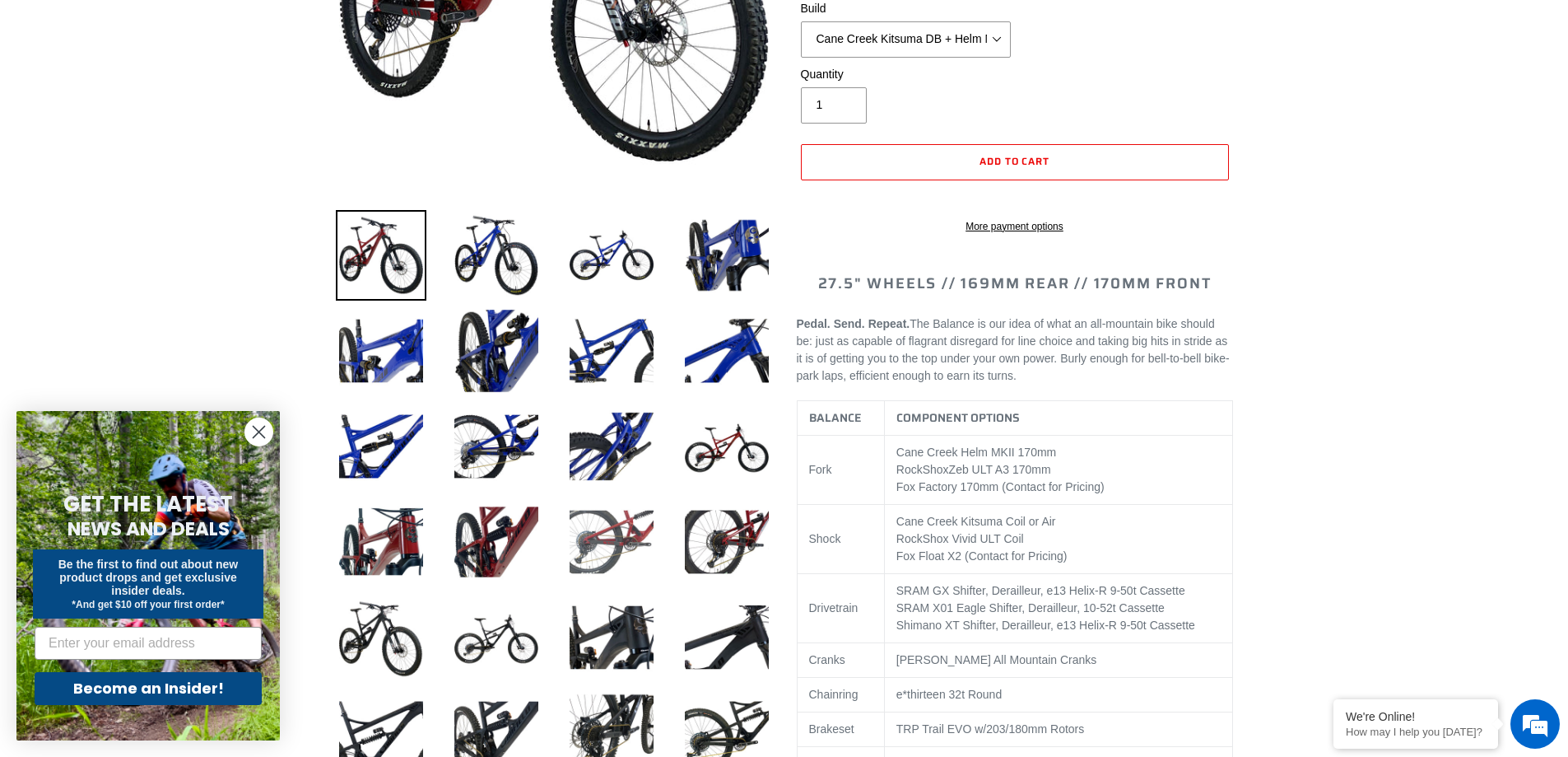
click at [607, 544] on img at bounding box center [612, 542] width 91 height 91
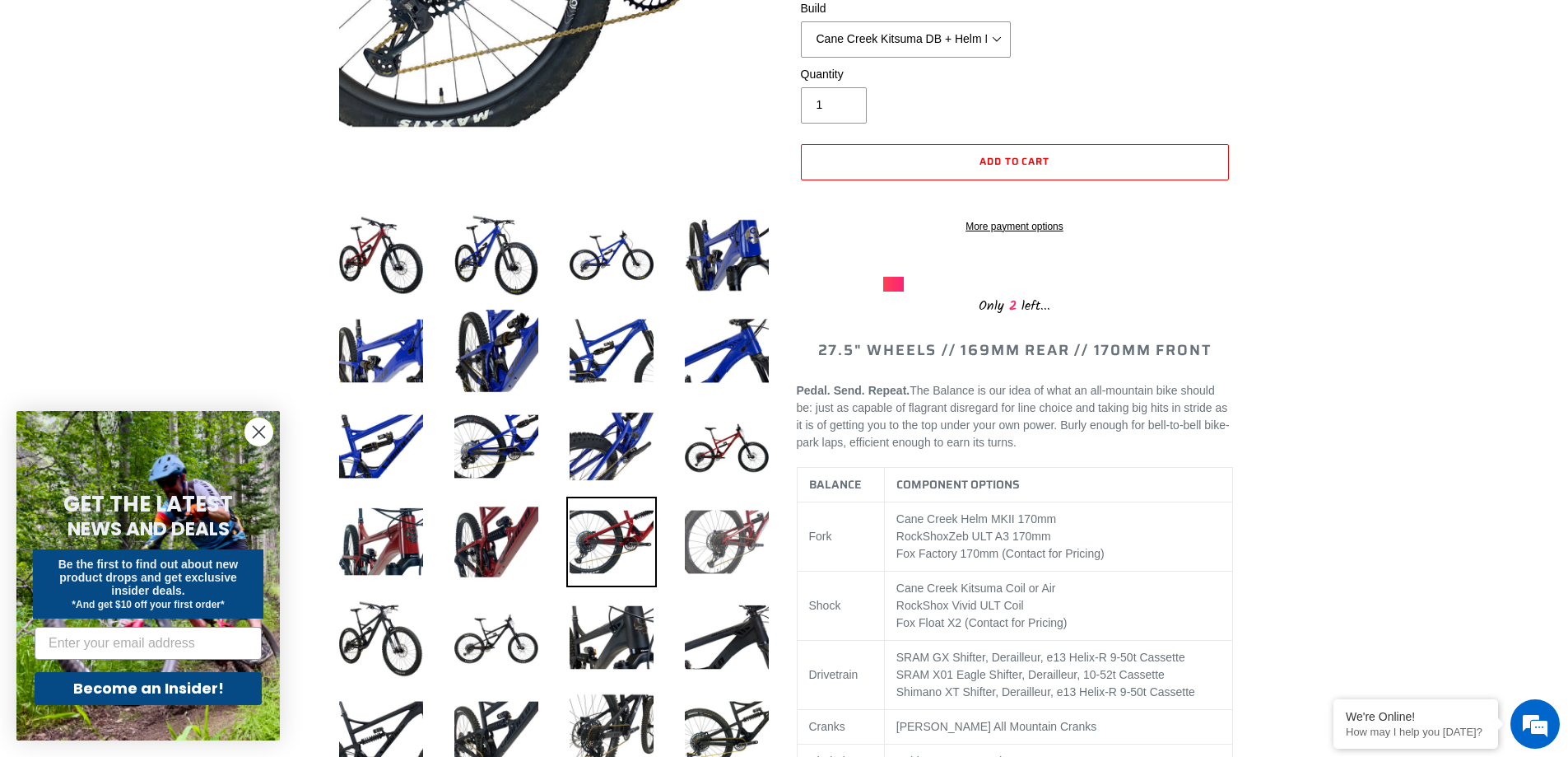
click at [706, 548] on img at bounding box center [727, 542] width 91 height 91
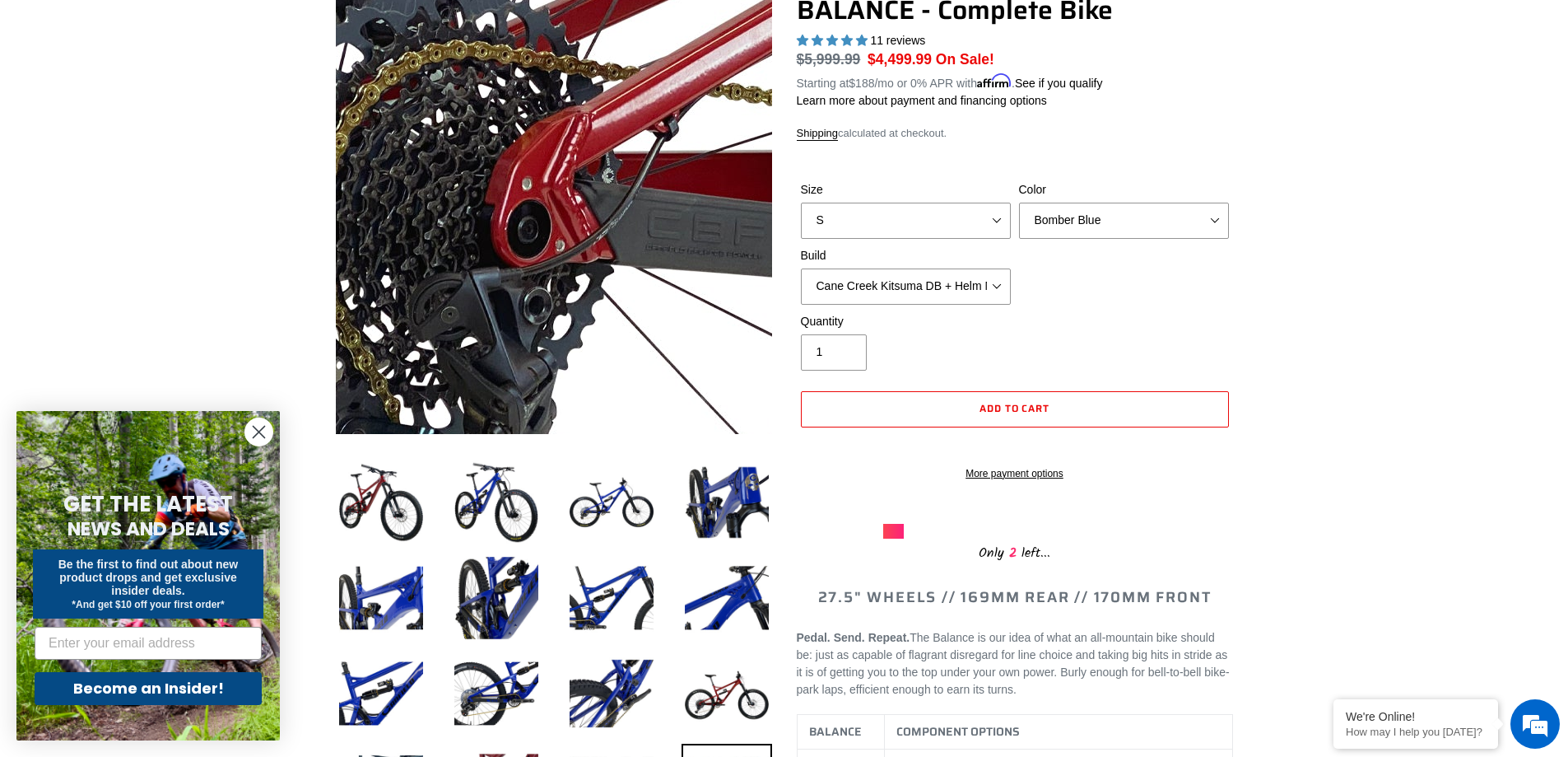
scroll to position [0, 0]
